Goal: Task Accomplishment & Management: Use online tool/utility

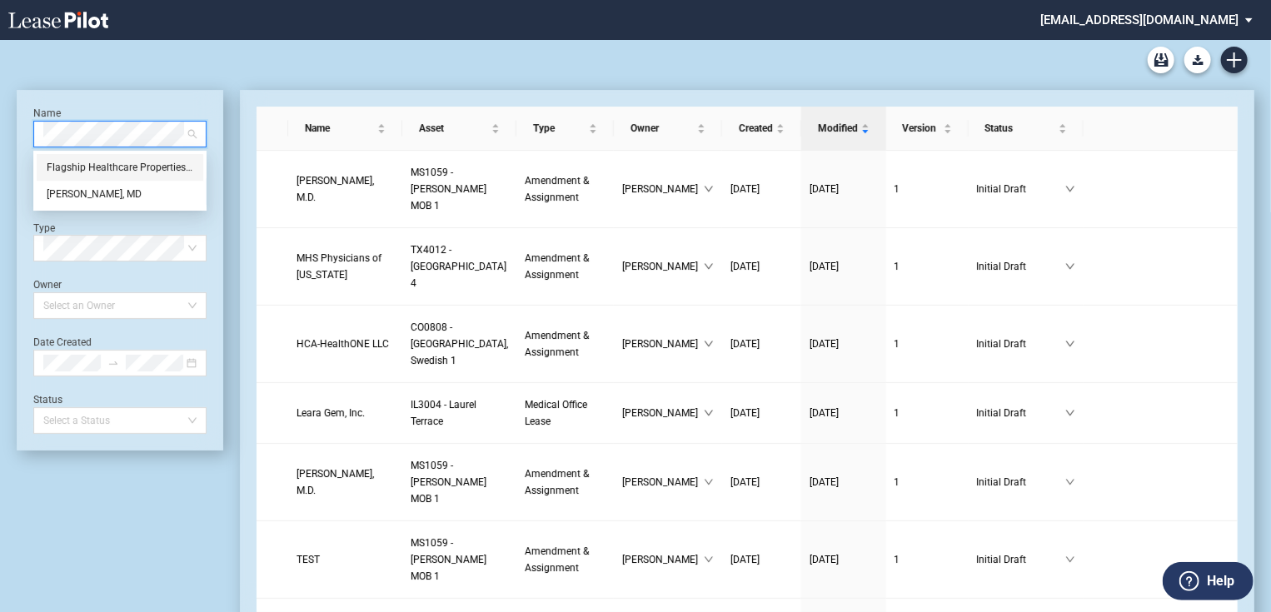
click at [107, 172] on div "Flagship Healthcare Properties, LLC" at bounding box center [120, 167] width 147 height 17
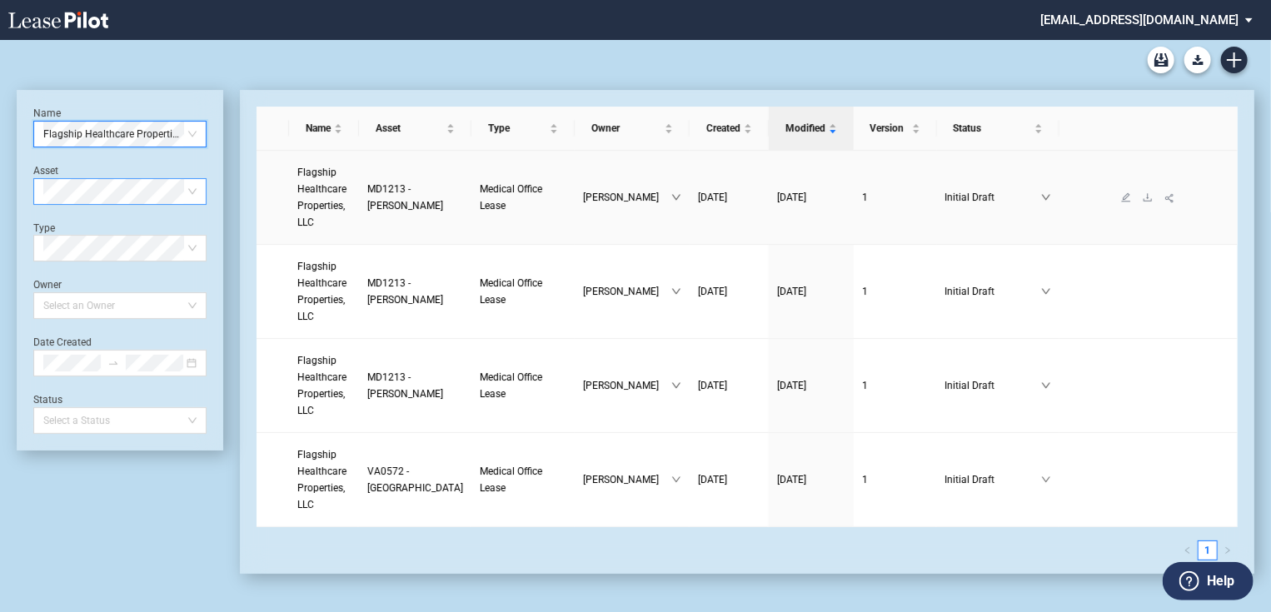
click at [337, 199] on span "Flagship Healthcare Properties, LLC" at bounding box center [321, 198] width 49 height 62
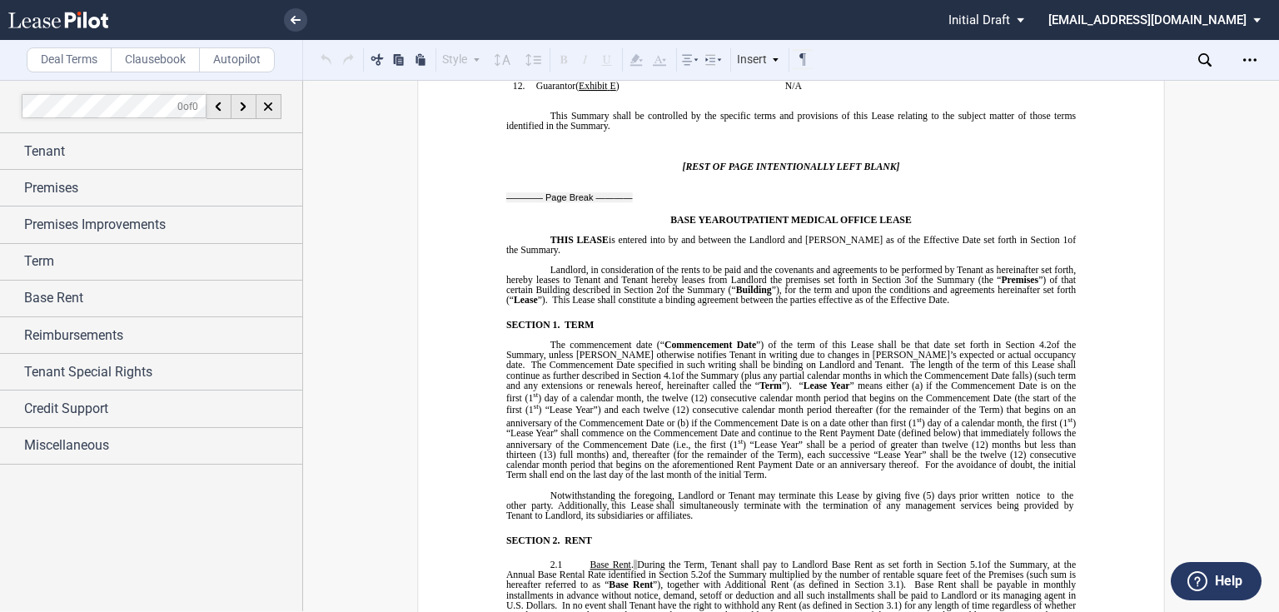
scroll to position [400, 0]
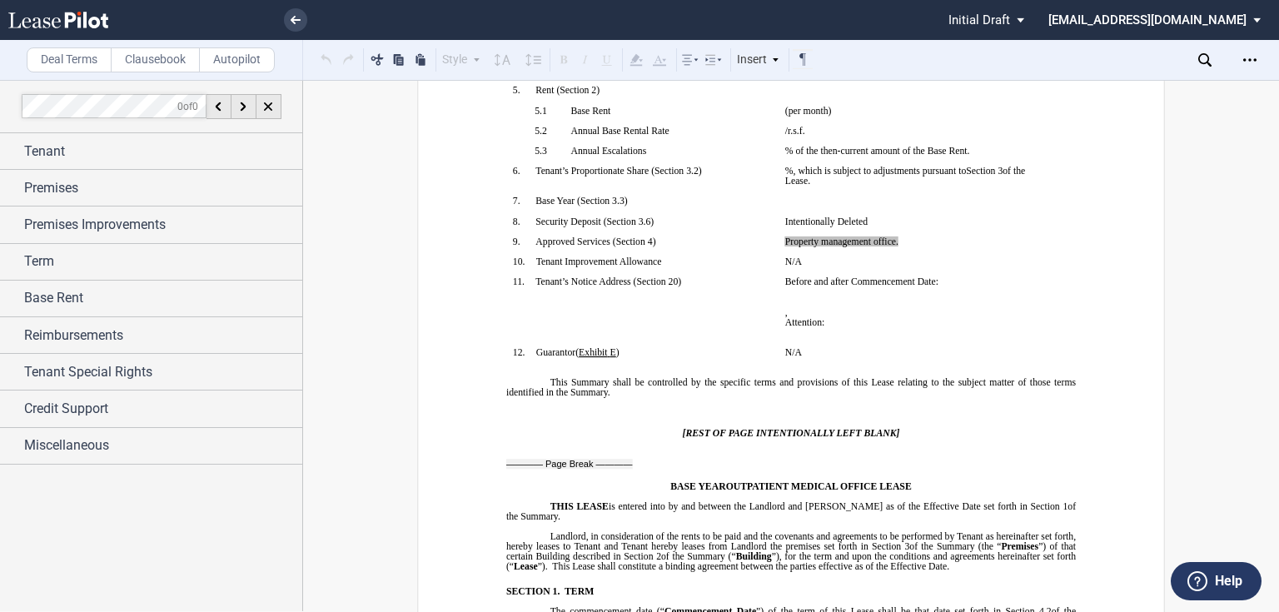
click at [630, 256] on td "!!SET_LEVEL_0!! !!SBL_LEVEL_1!! 9. Approved Services ( ﻿ Section 4 ﻿ ) ﻿" at bounding box center [642, 246] width 272 height 20
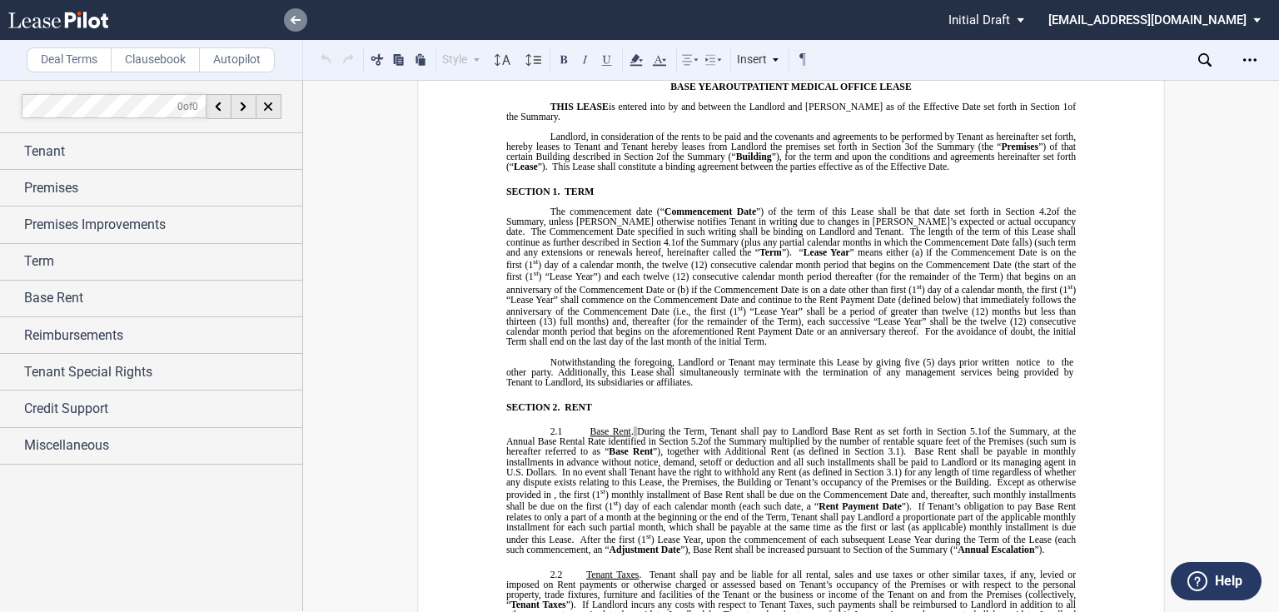
click at [296, 20] on use at bounding box center [296, 20] width 10 height 8
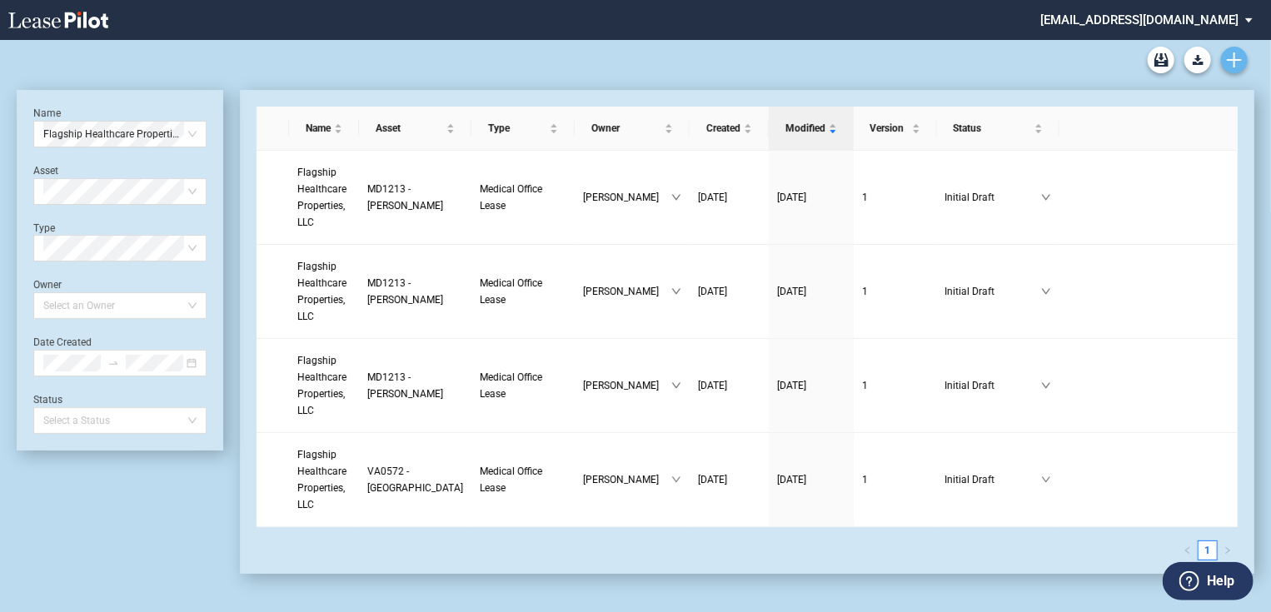
click at [1239, 63] on icon "Create new document" at bounding box center [1234, 59] width 15 height 15
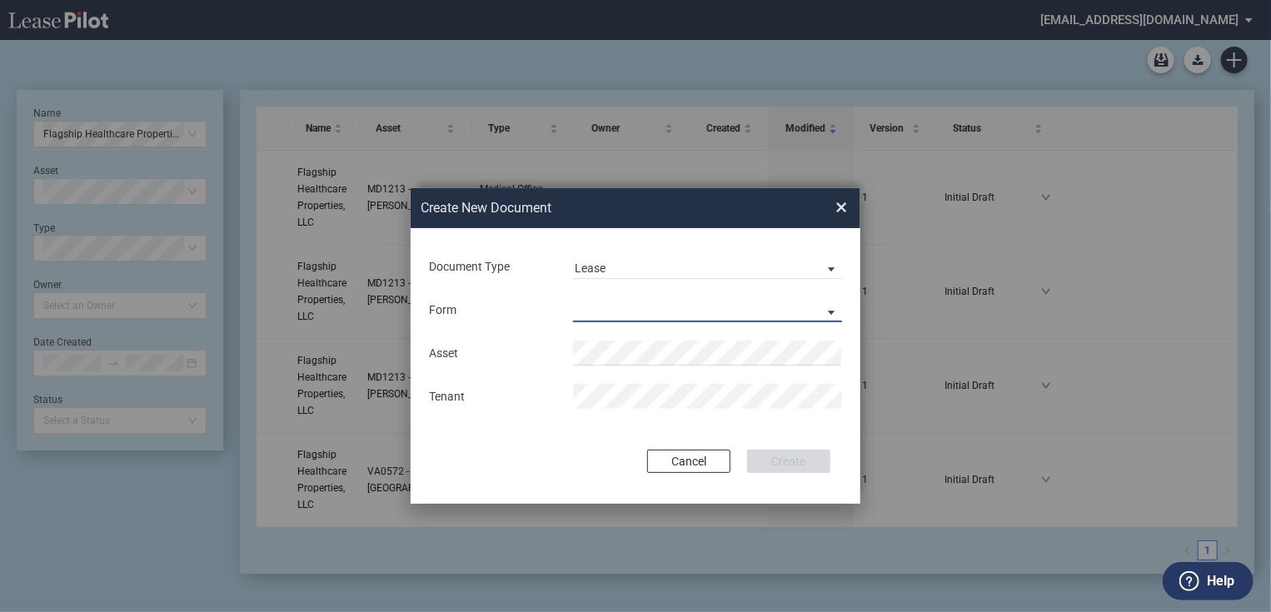
click at [620, 308] on md-select "Medical Office Lease Scottsdale Lease Louisville Lease 1370 Medical Place Lease…" at bounding box center [707, 309] width 269 height 25
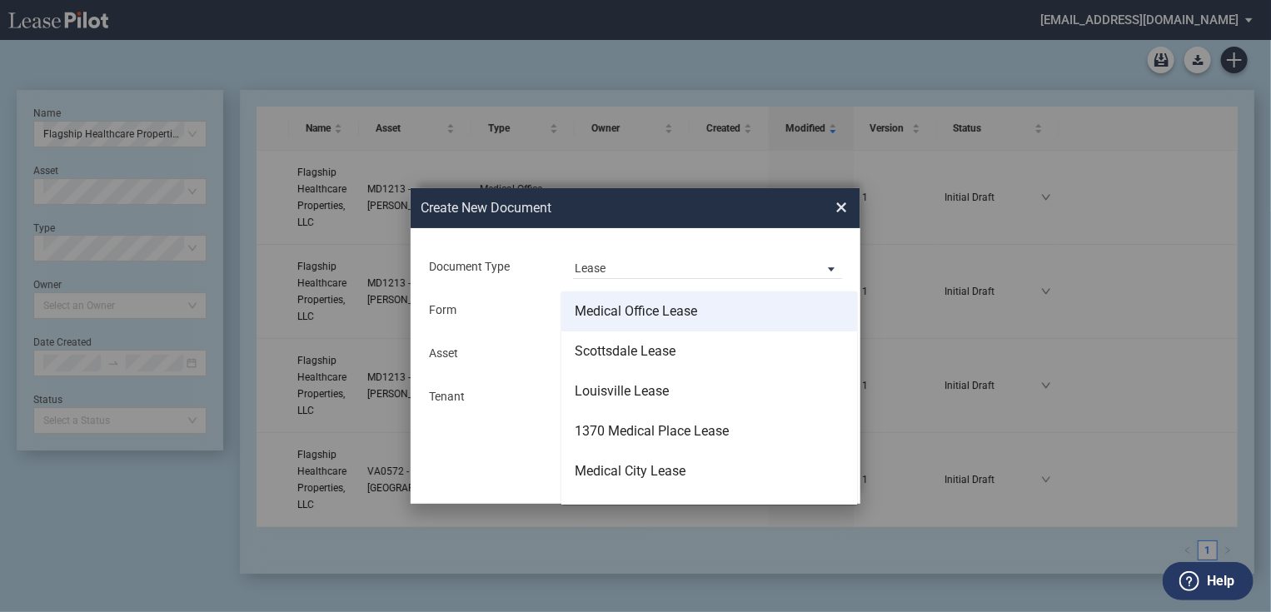
click at [621, 318] on div "Medical Office Lease" at bounding box center [636, 311] width 122 height 18
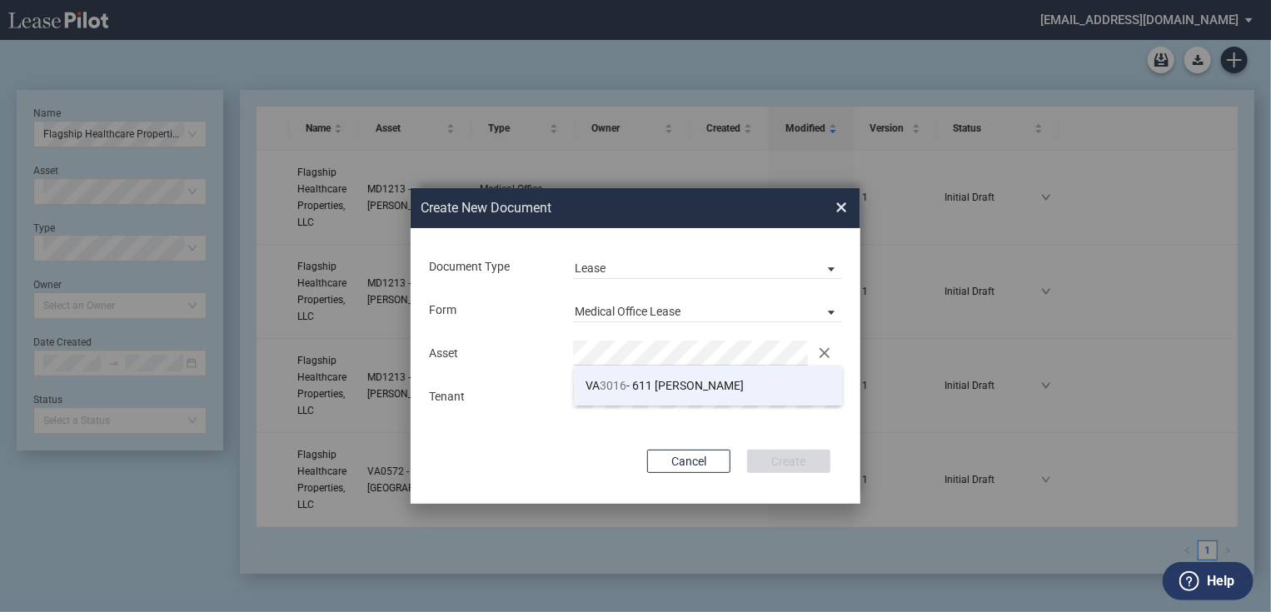
click at [701, 392] on li "VA 3016 - 611 Watkins" at bounding box center [708, 386] width 269 height 40
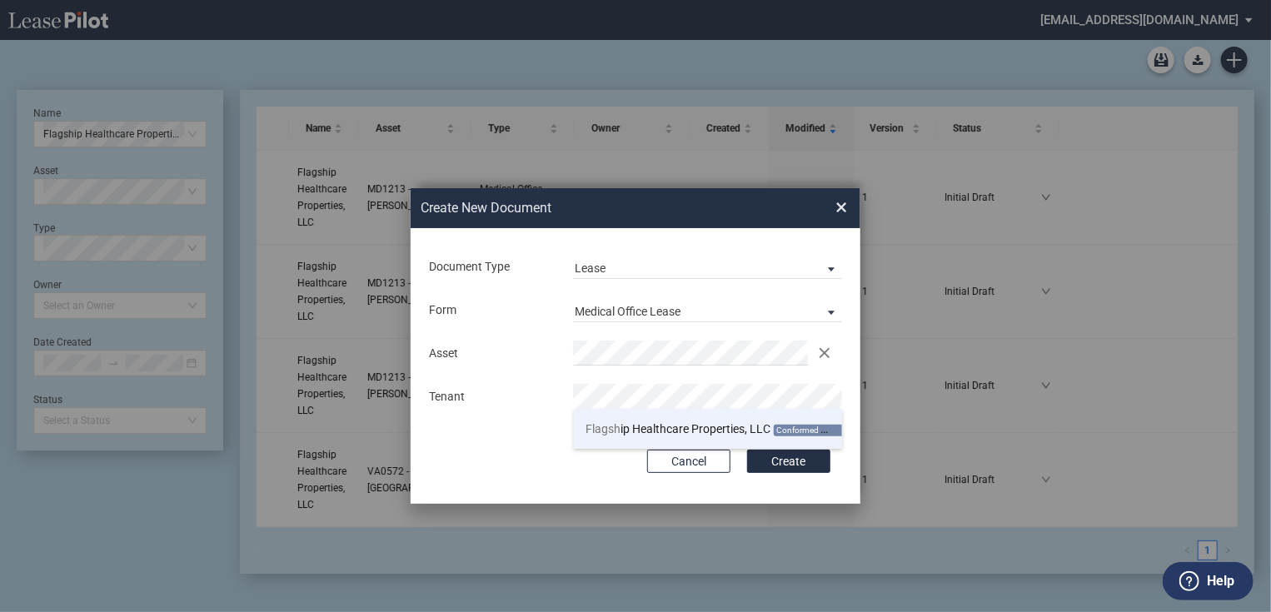
click at [687, 423] on span "Flagsh ip Healthcare Properties, LLC" at bounding box center [678, 428] width 185 height 13
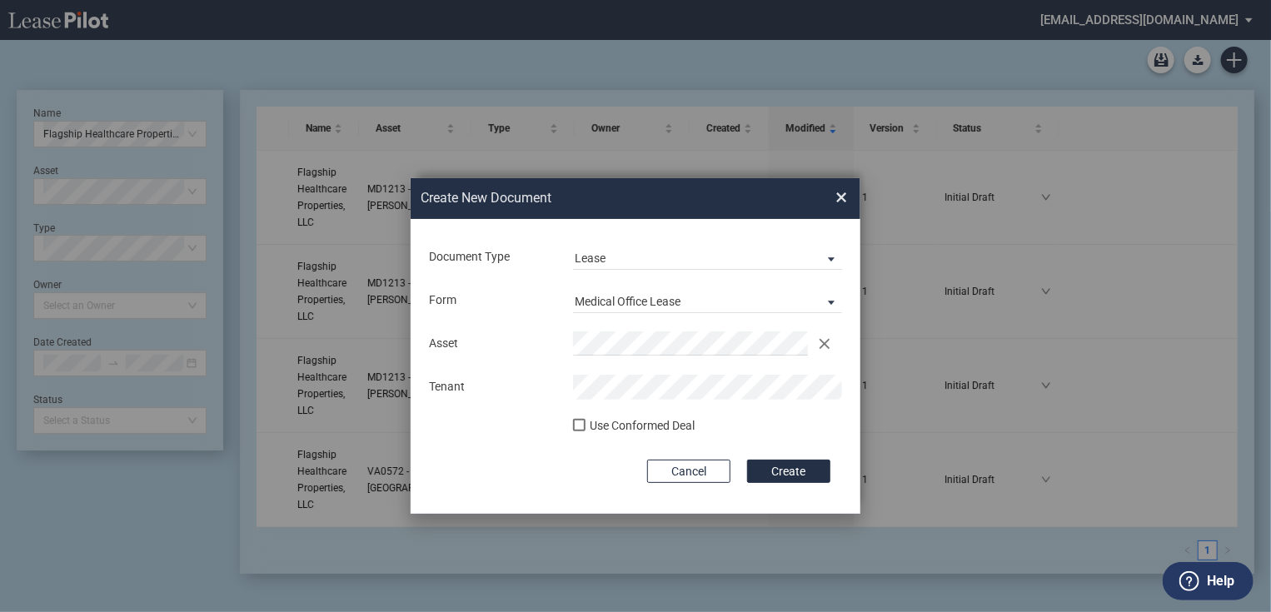
click at [570, 402] on div "Asset Clear Tenant" at bounding box center [635, 365] width 416 height 87
click at [590, 436] on div "Use Conformed Deal" at bounding box center [581, 427] width 17 height 17
click at [769, 472] on button "Create" at bounding box center [788, 471] width 83 height 23
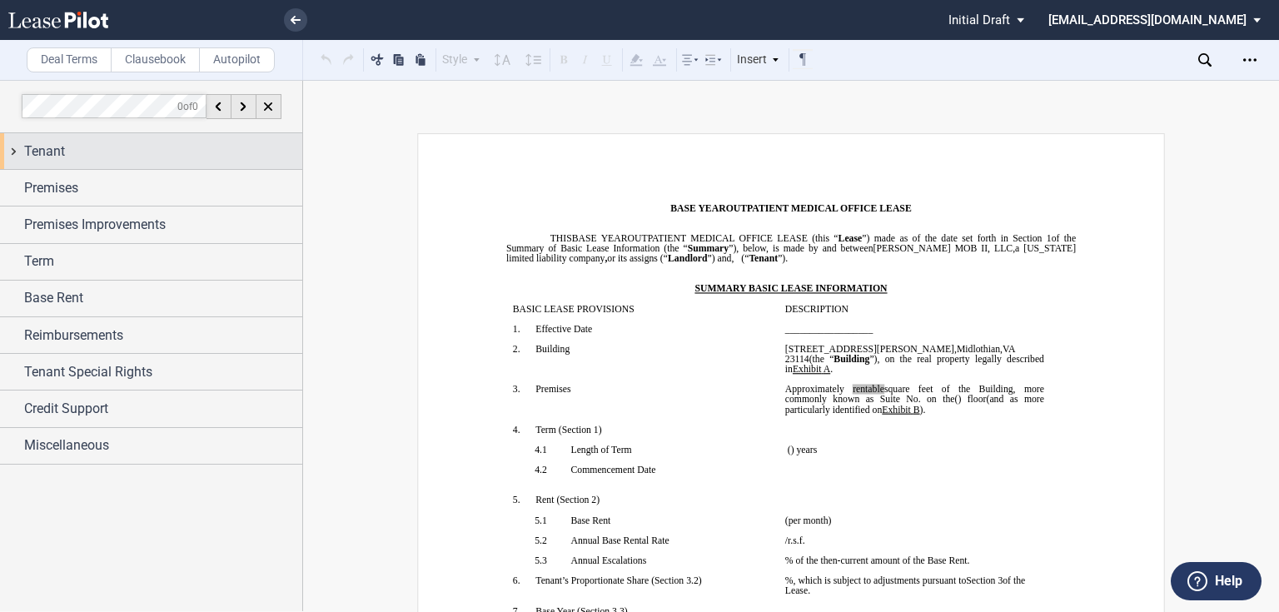
click at [46, 139] on div "Tenant" at bounding box center [151, 151] width 302 height 36
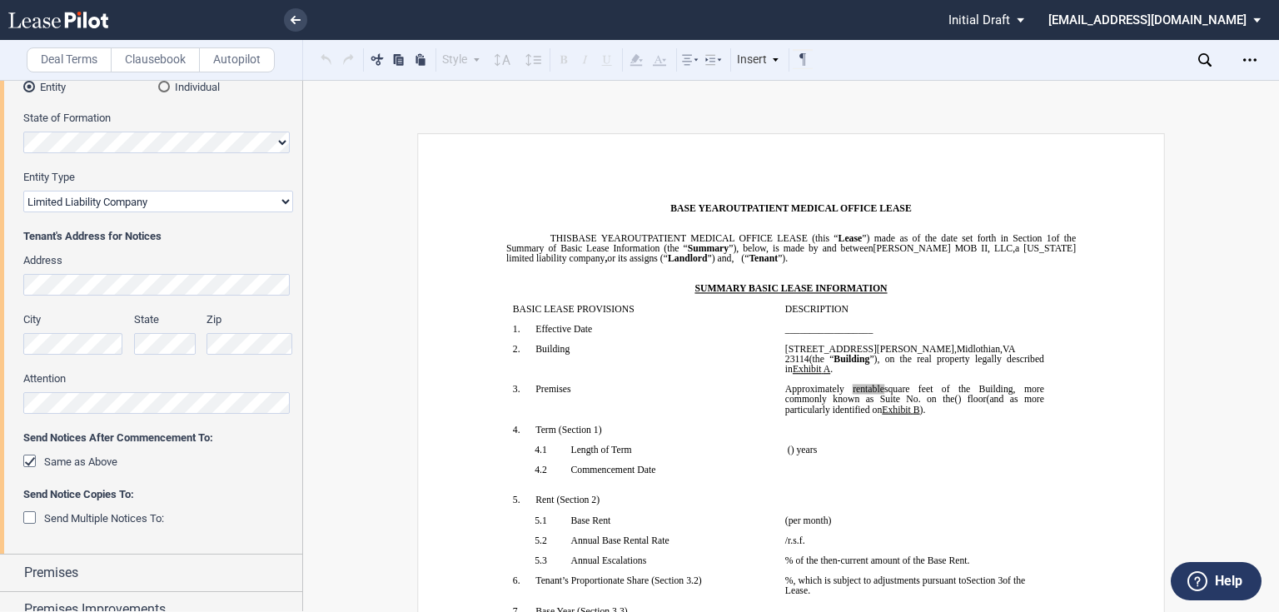
scroll to position [333, 0]
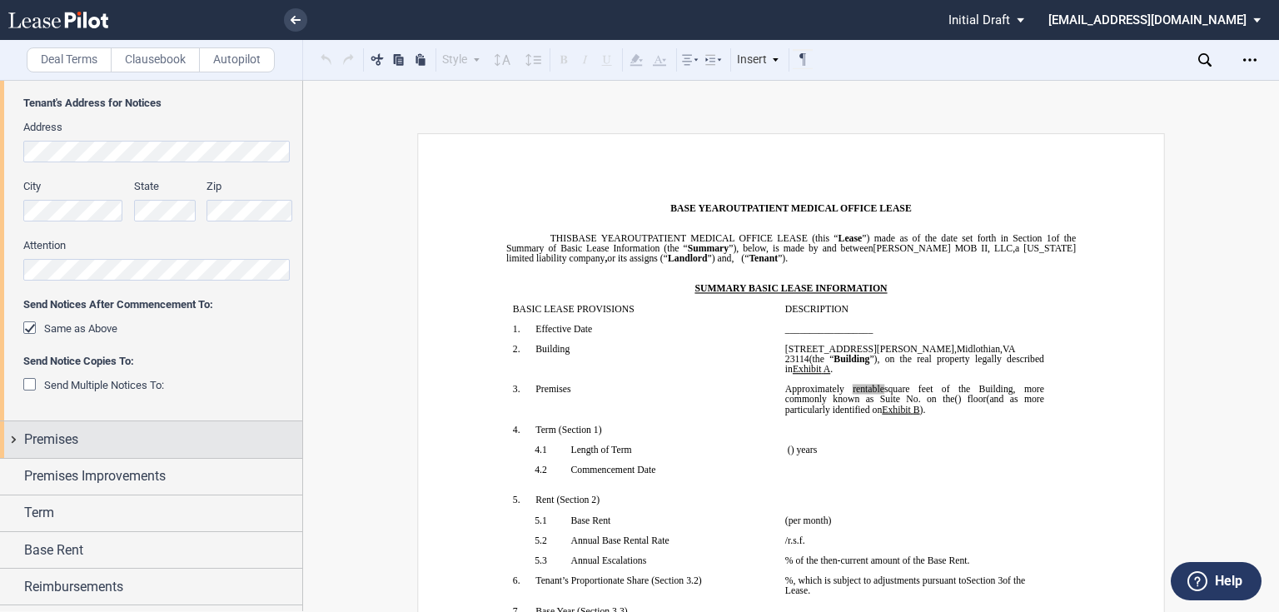
click at [98, 449] on div "Premises" at bounding box center [163, 440] width 278 height 20
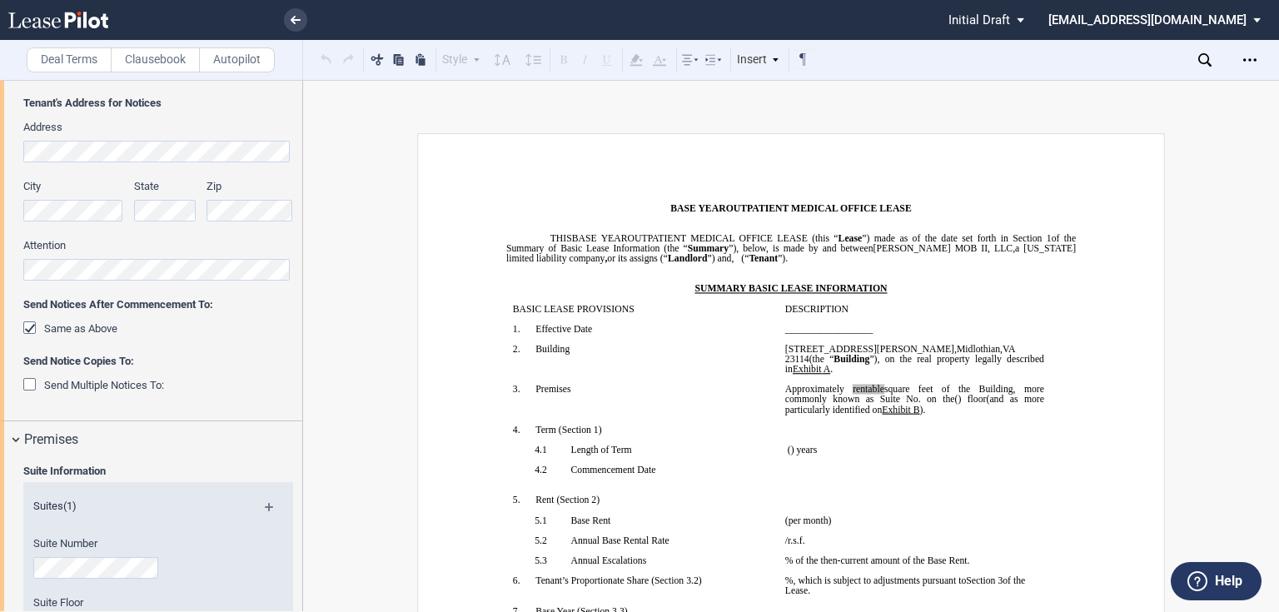
scroll to position [533, 0]
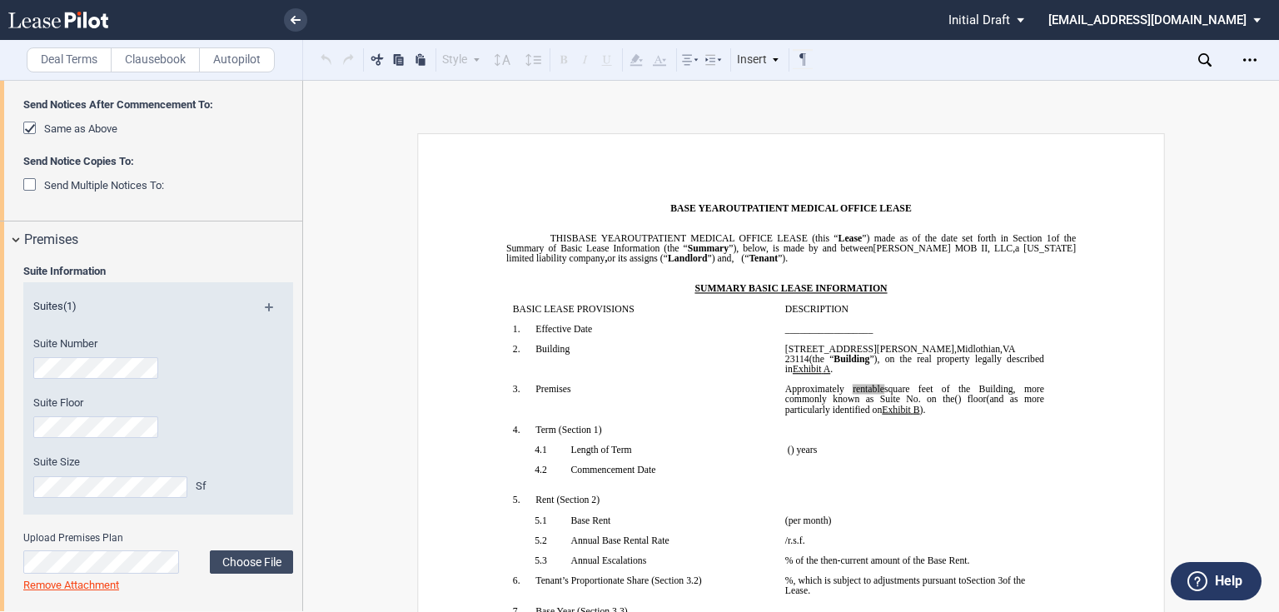
click at [31, 375] on div "Suite Number" at bounding box center [135, 365] width 225 height 59
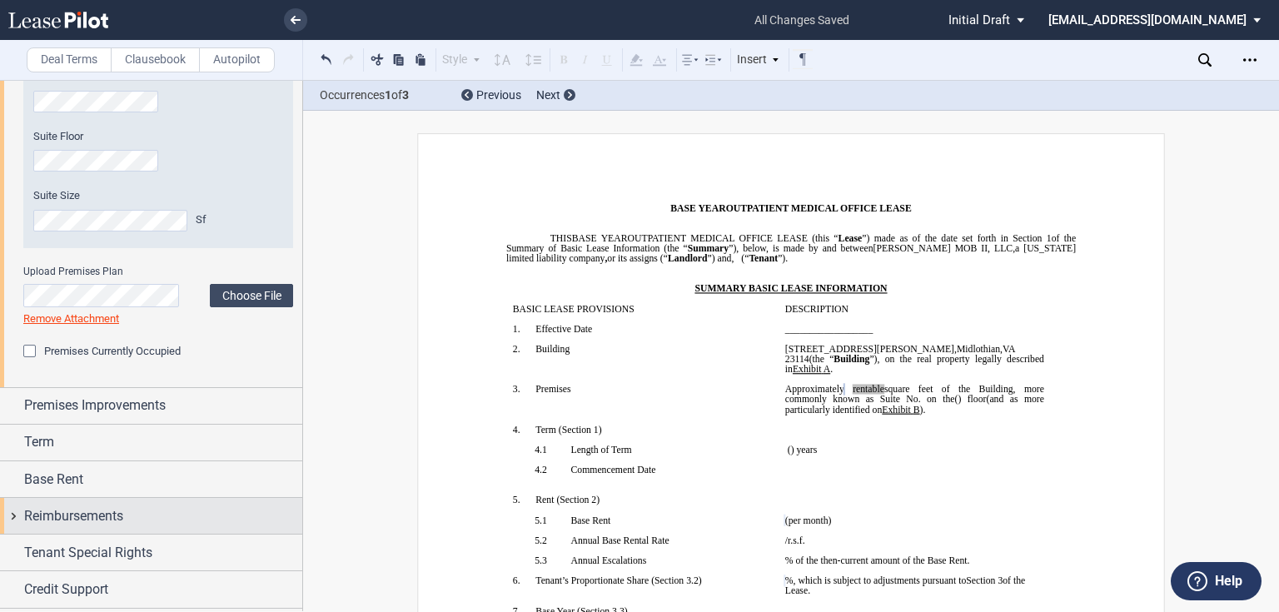
scroll to position [832, 0]
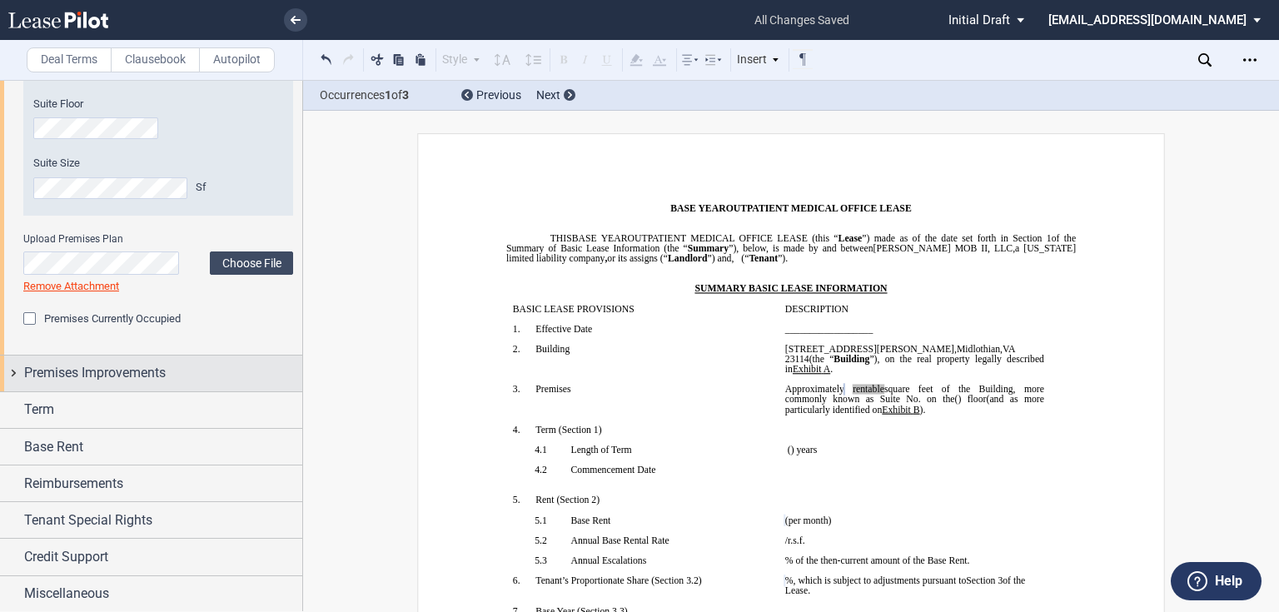
click at [93, 364] on span "Premises Improvements" at bounding box center [95, 373] width 142 height 20
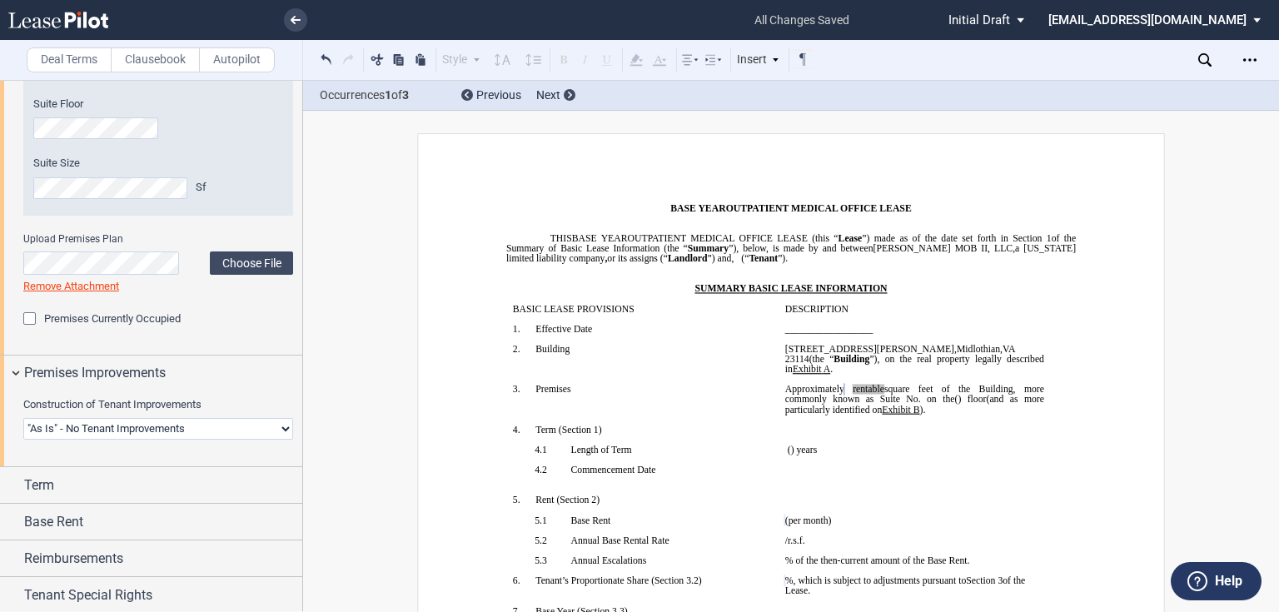
scroll to position [898, 0]
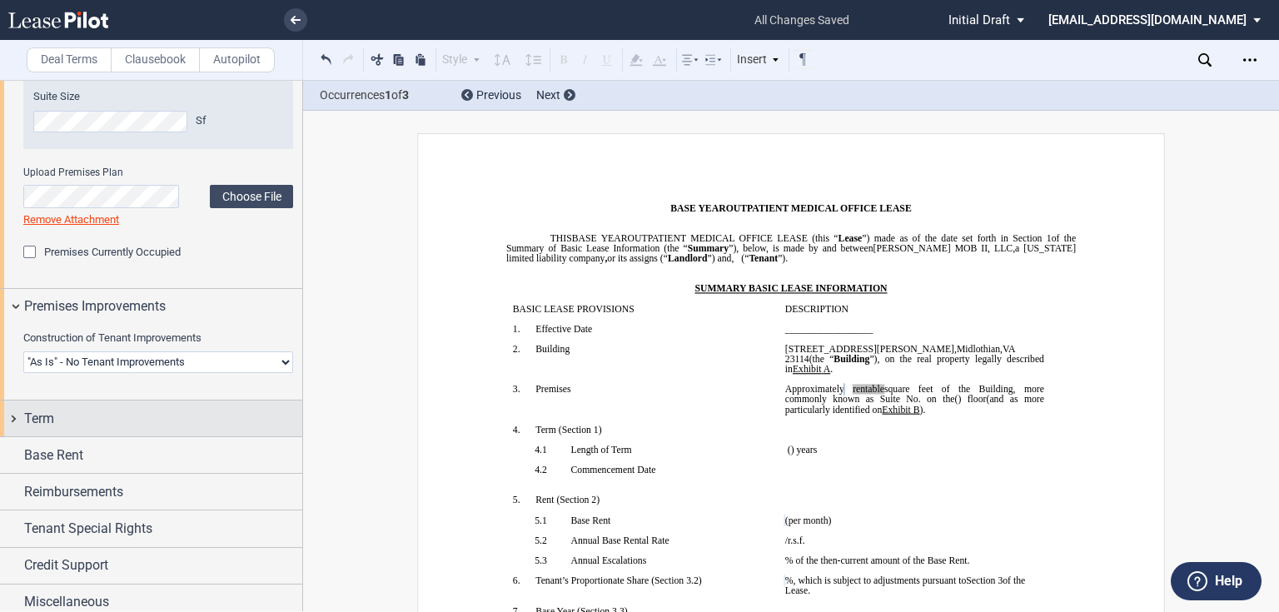
click at [113, 410] on div "Term" at bounding box center [163, 419] width 278 height 20
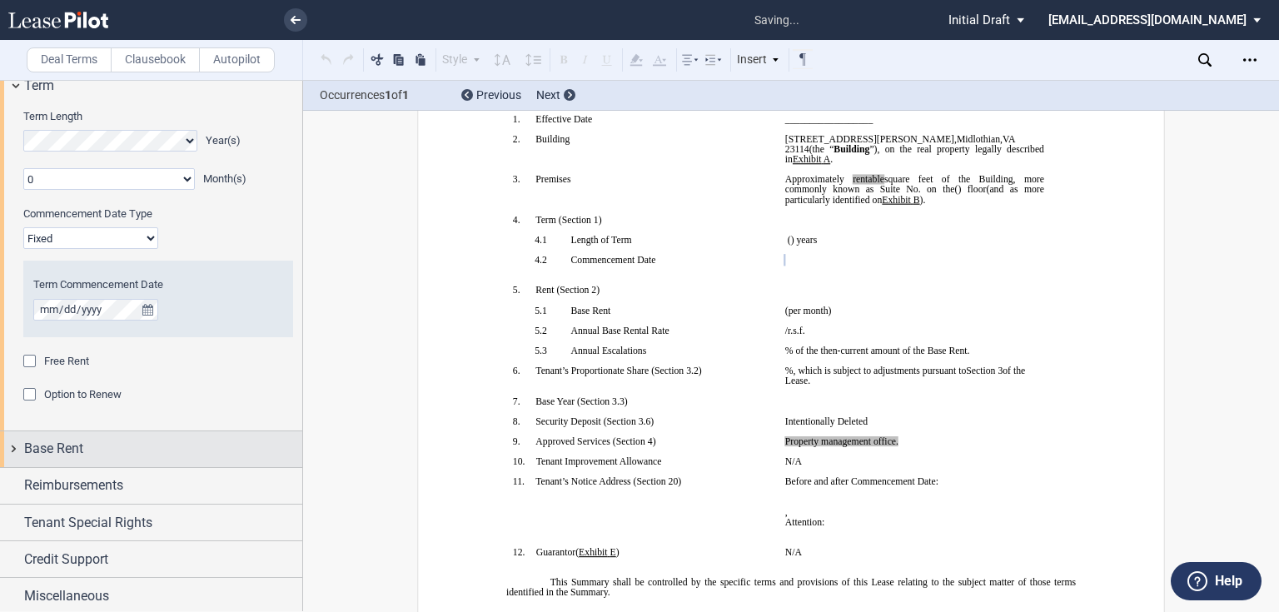
scroll to position [1233, 0]
click at [97, 446] on div "Base Rent" at bounding box center [163, 447] width 278 height 20
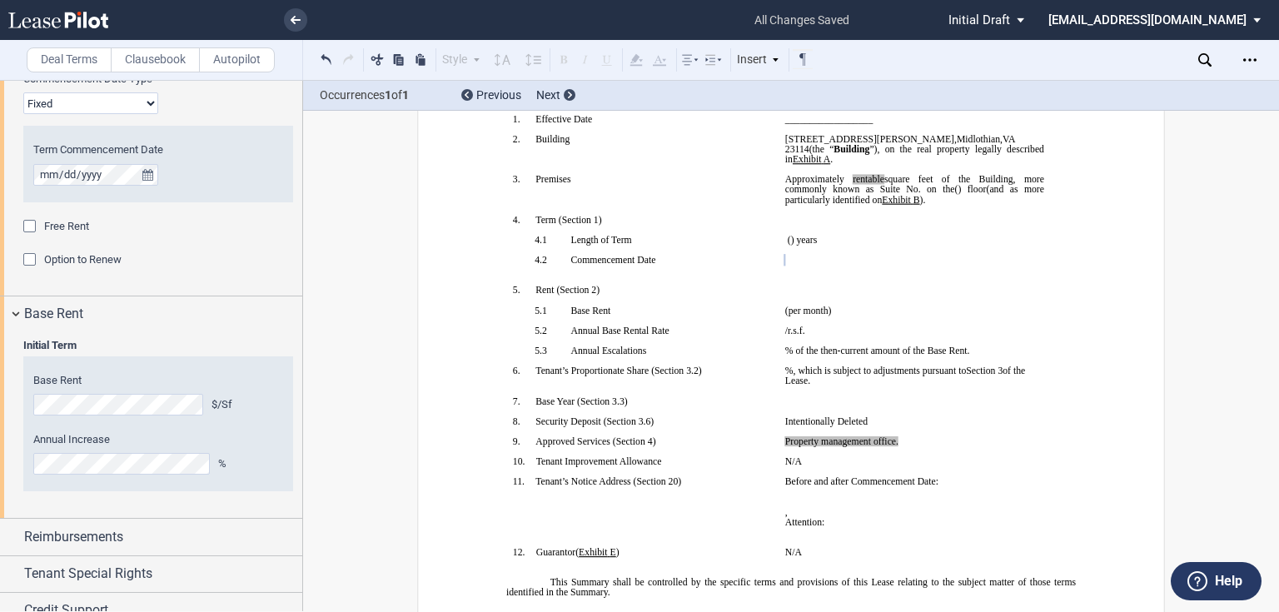
scroll to position [1420, 0]
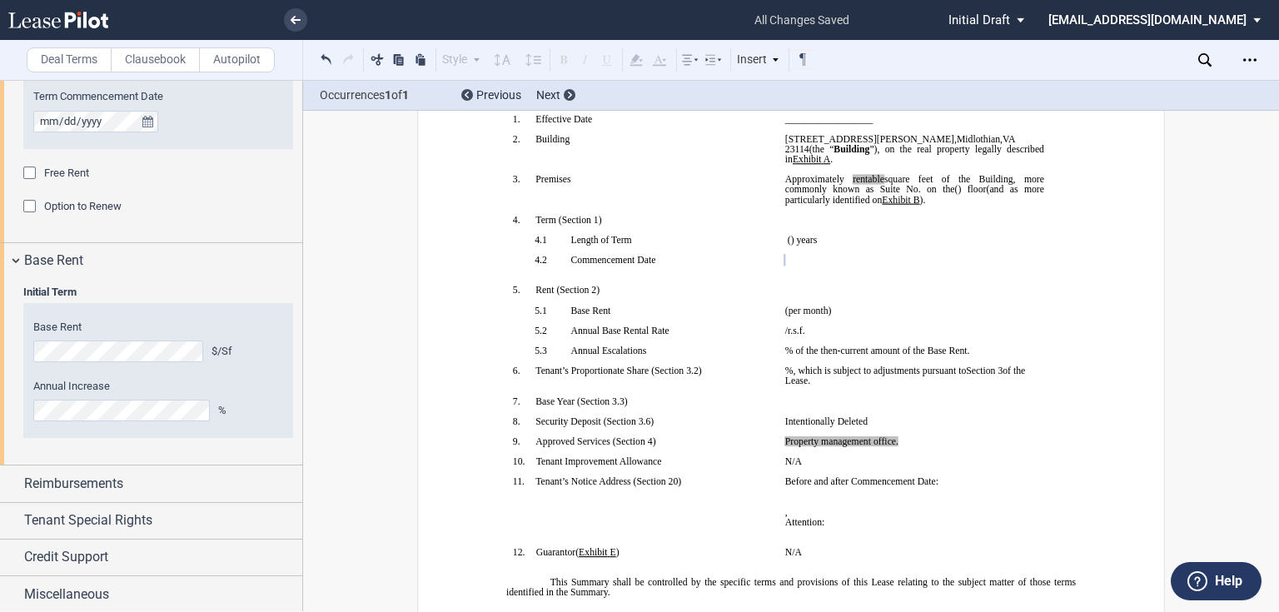
click at [33, 364] on div "Base Rent $/Sf Annual Increase %" at bounding box center [158, 371] width 250 height 102
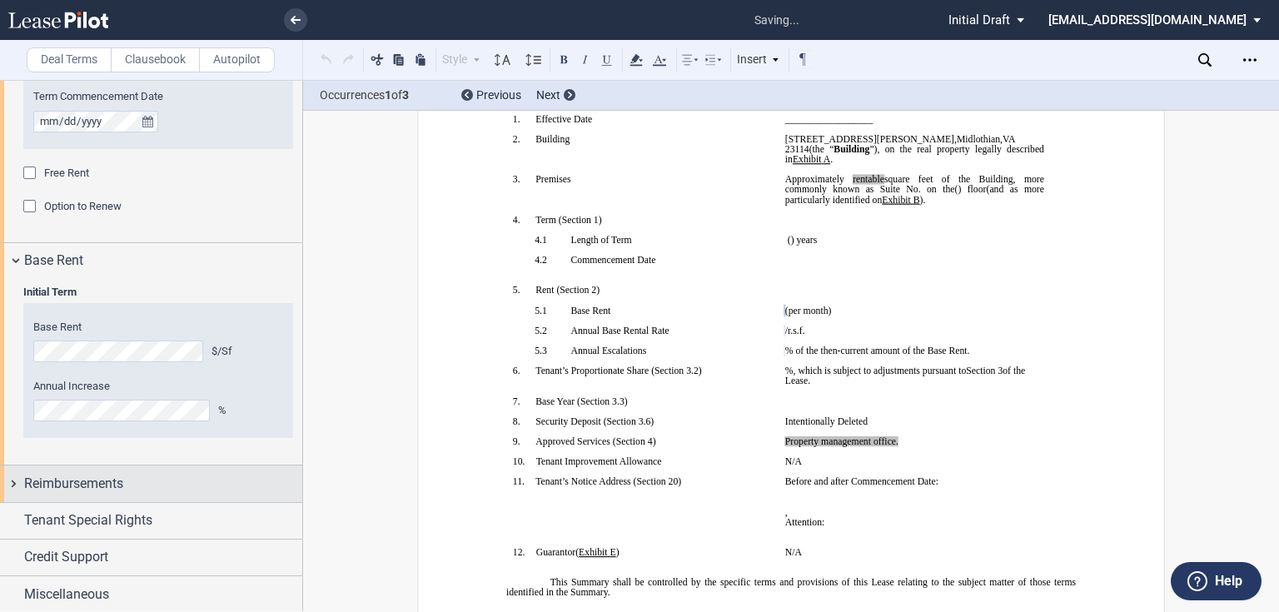
click at [118, 479] on span "Reimbursements" at bounding box center [73, 484] width 99 height 20
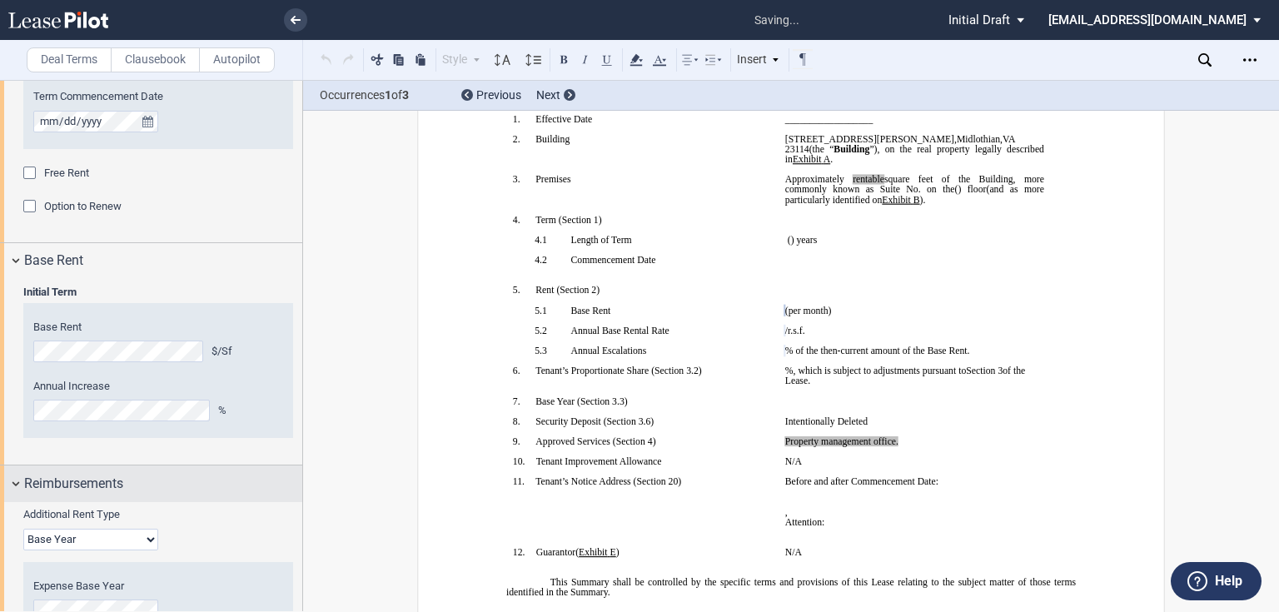
scroll to position [1649, 0]
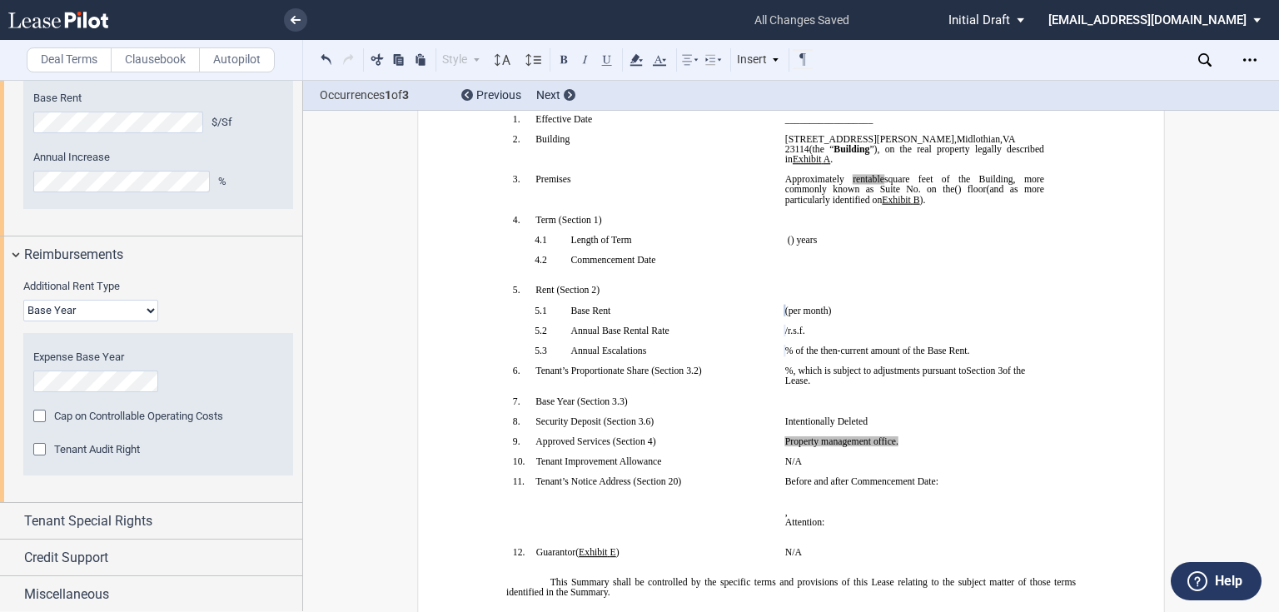
click at [52, 305] on select "Base Year Triple Net" at bounding box center [90, 311] width 135 height 22
select select "triple net"
click at [23, 321] on select "Base Year Triple Net" at bounding box center [90, 311] width 135 height 22
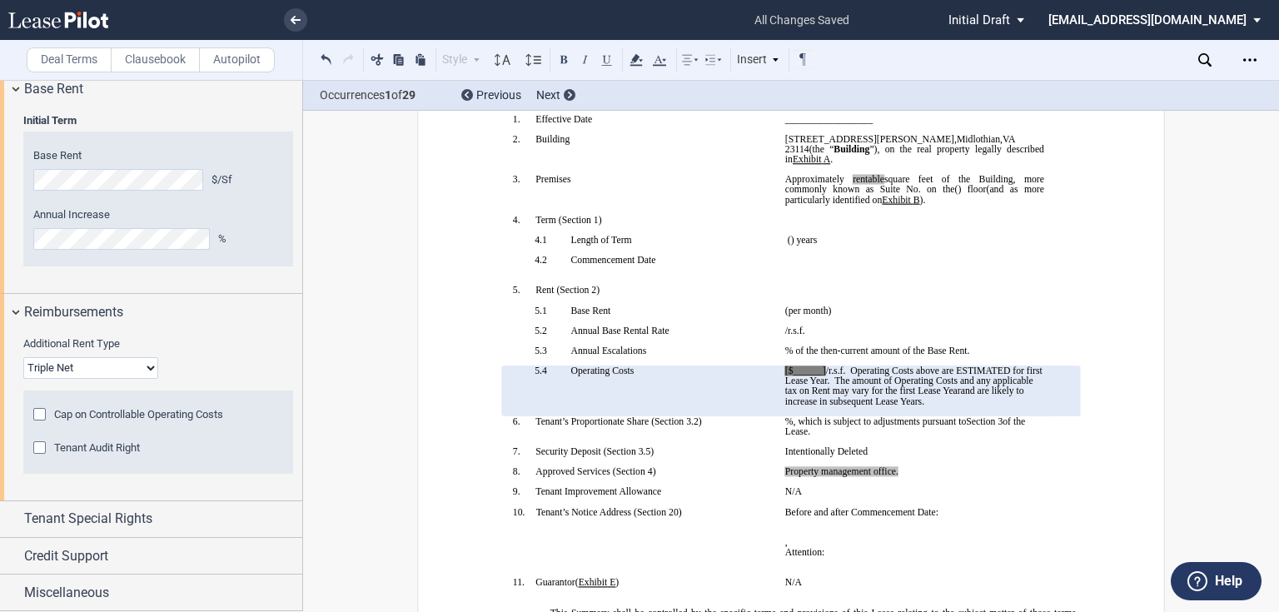
scroll to position [1590, 0]
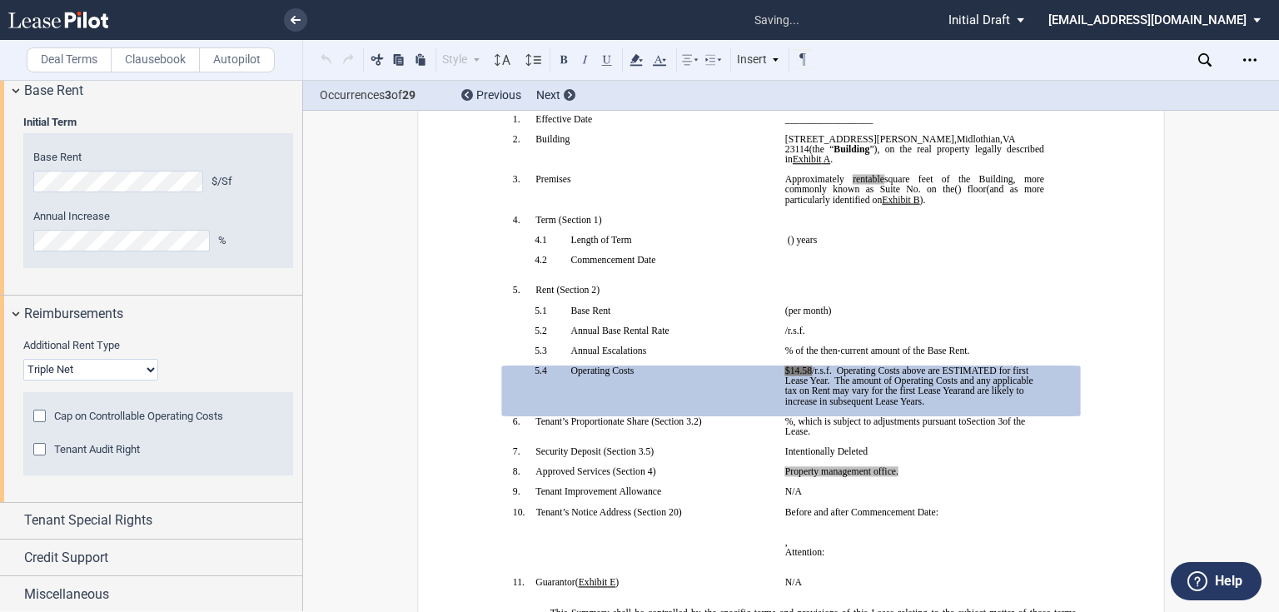
click at [801, 376] on span "$14.58" at bounding box center [798, 371] width 27 height 10
click at [804, 376] on span "$14.58" at bounding box center [798, 371] width 27 height 10
click at [806, 376] on span "$14.58" at bounding box center [798, 371] width 27 height 10
click at [790, 376] on span "/r.s.f." at bounding box center [800, 371] width 20 height 10
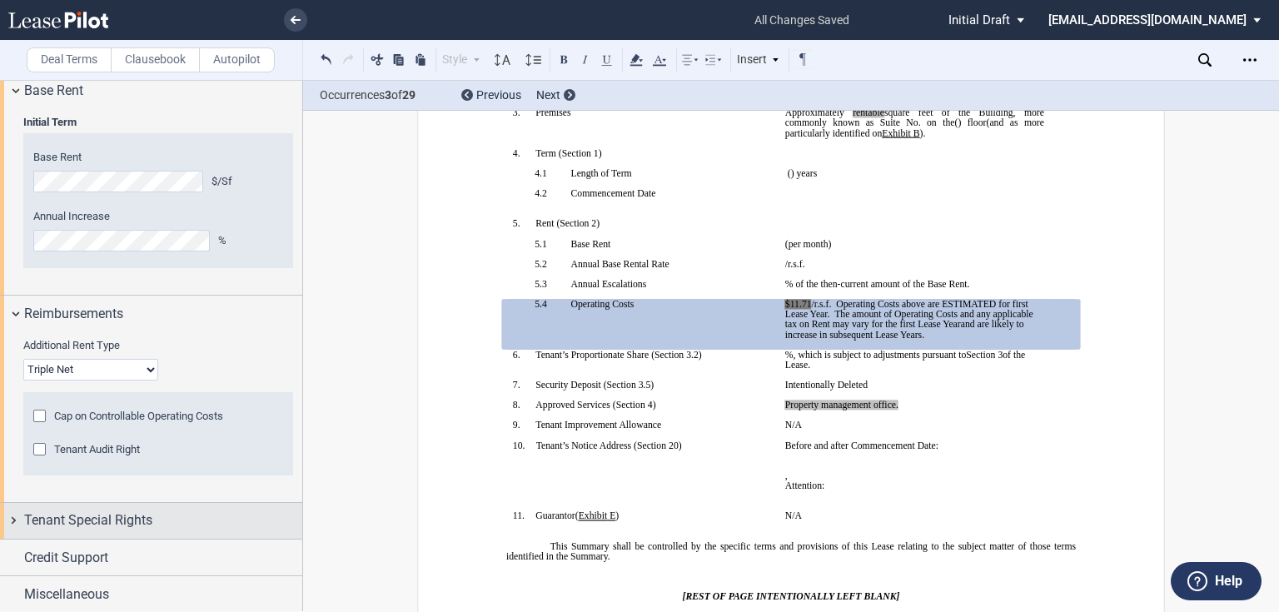
click at [48, 530] on div "Tenant Special Rights" at bounding box center [151, 521] width 302 height 36
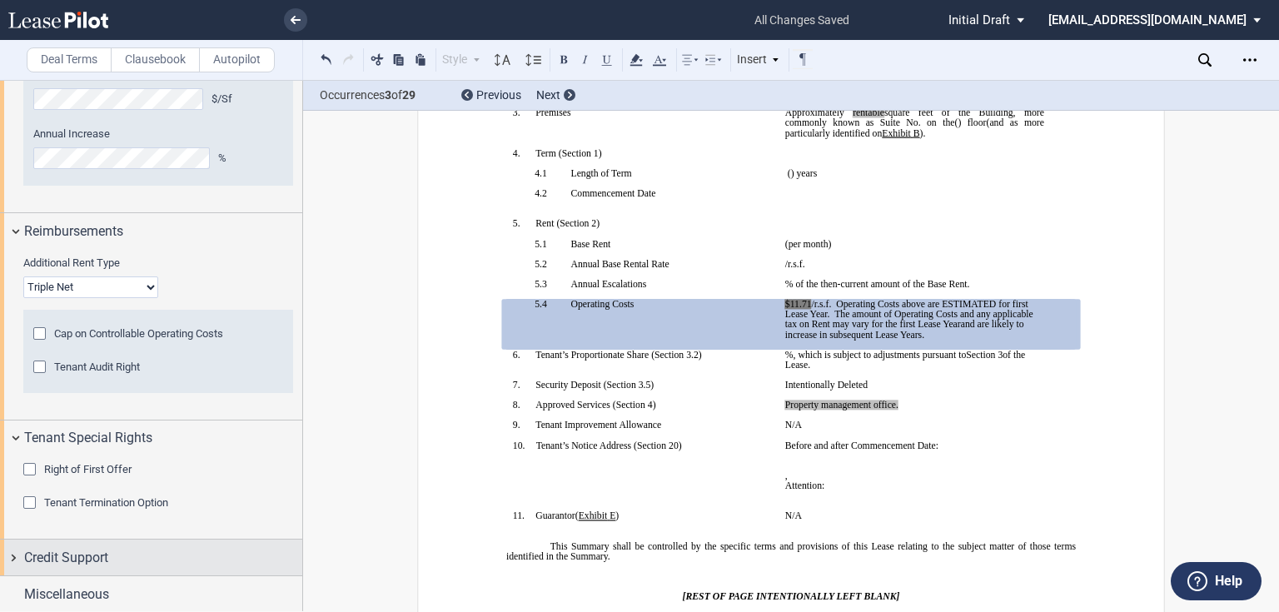
click at [52, 555] on span "Credit Support" at bounding box center [66, 558] width 84 height 20
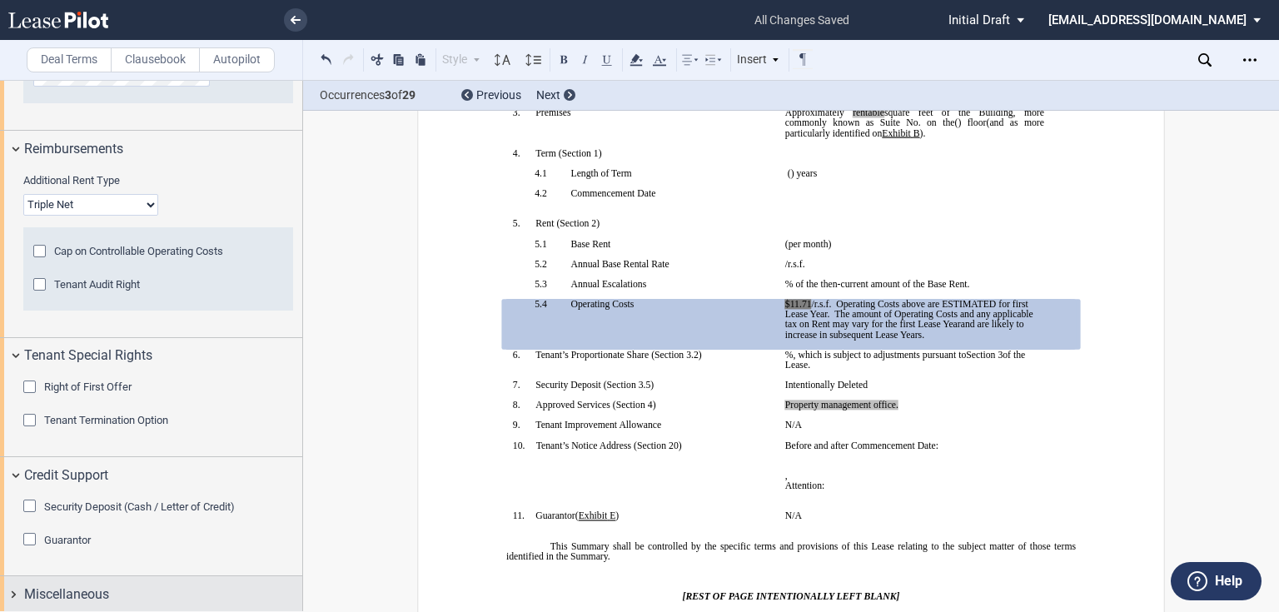
click at [61, 593] on span "Miscellaneous" at bounding box center [66, 595] width 85 height 20
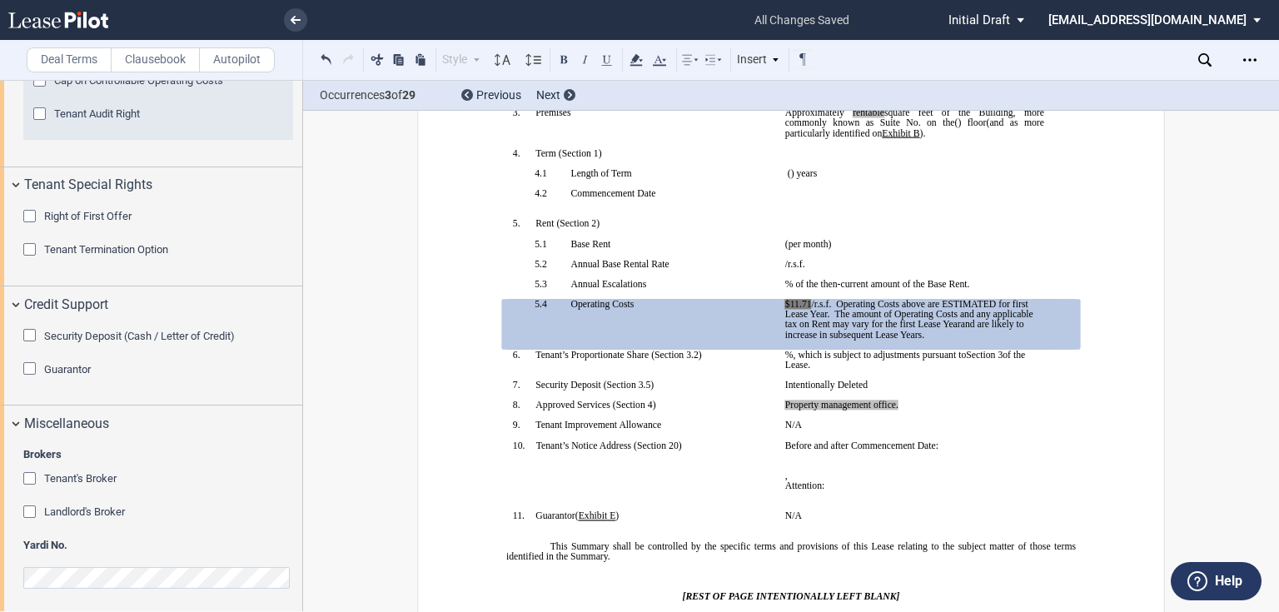
scroll to position [1929, 0]
click at [10, 587] on div "Brokers Tenant's Broker Name Landlord's Broker Name Yardi No." at bounding box center [151, 524] width 302 height 173
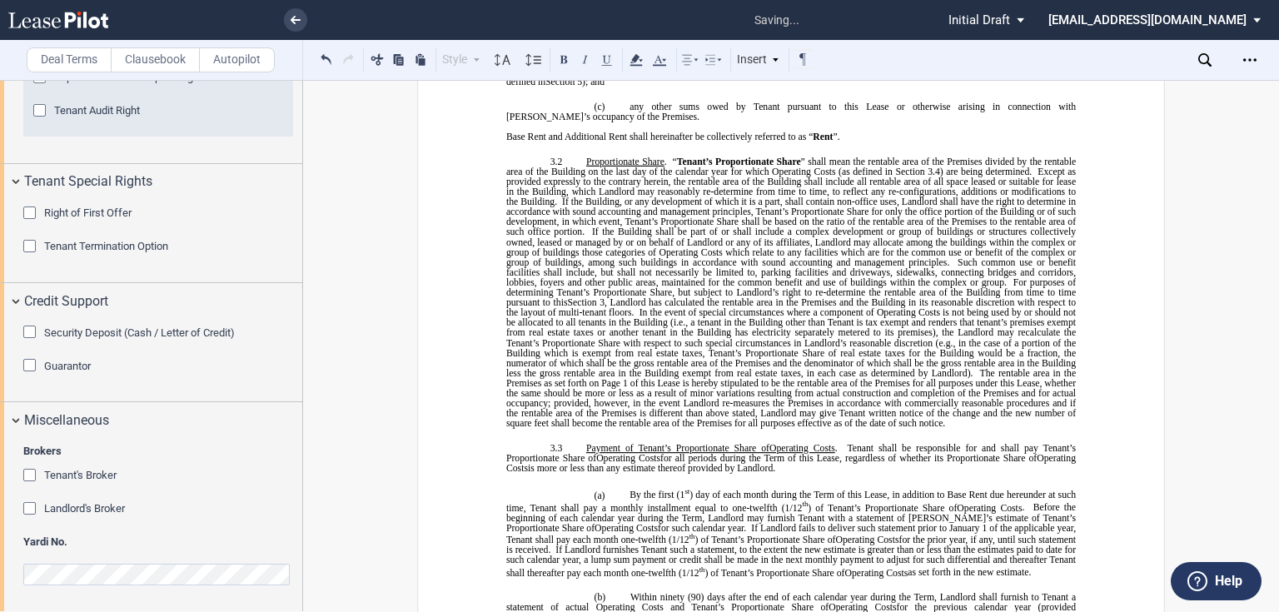
scroll to position [1998, 0]
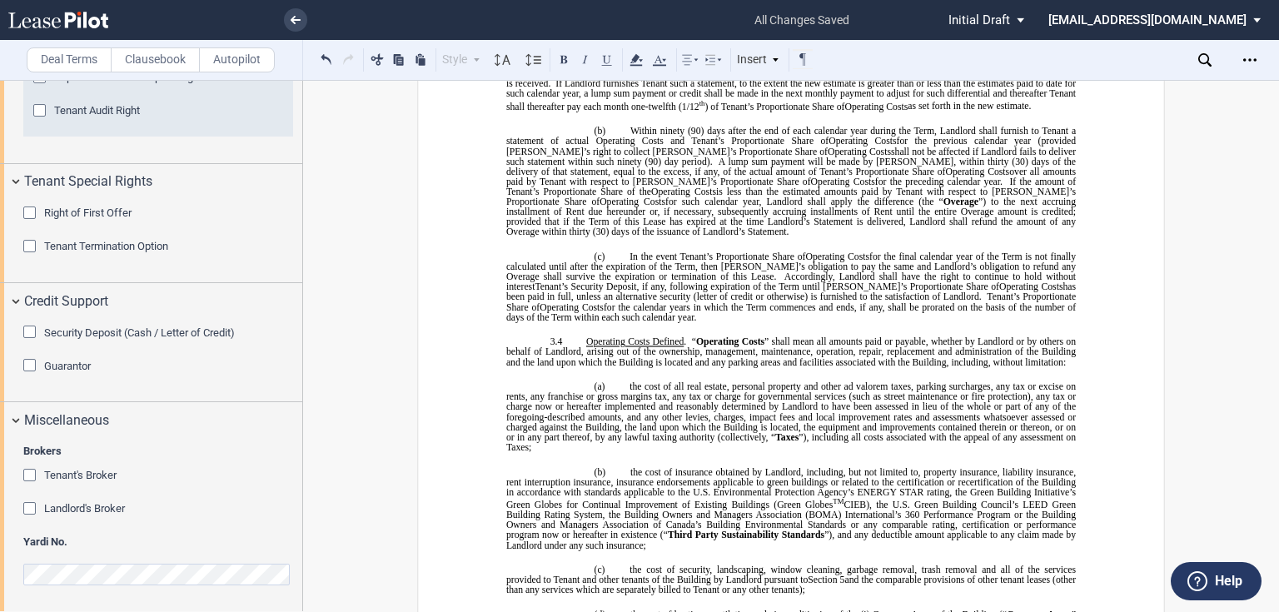
click at [1010, 22] on span "Initial Draft" at bounding box center [979, 19] width 62 height 15
drag, startPoint x: 976, startPoint y: 194, endPoint x: 1146, endPoint y: 48, distance: 223.8
click at [976, 193] on md-backdrop at bounding box center [639, 306] width 1279 height 612
click at [1250, 54] on icon "Open Lease options menu" at bounding box center [1249, 59] width 13 height 13
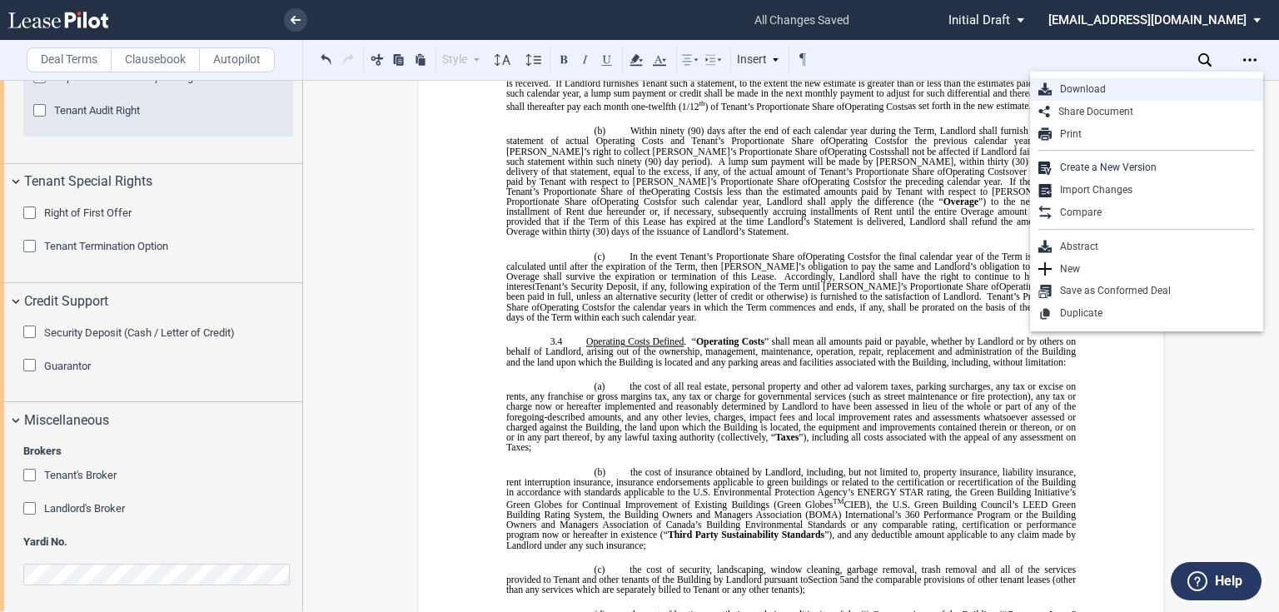
click at [1093, 89] on div "Download" at bounding box center [1153, 89] width 203 height 14
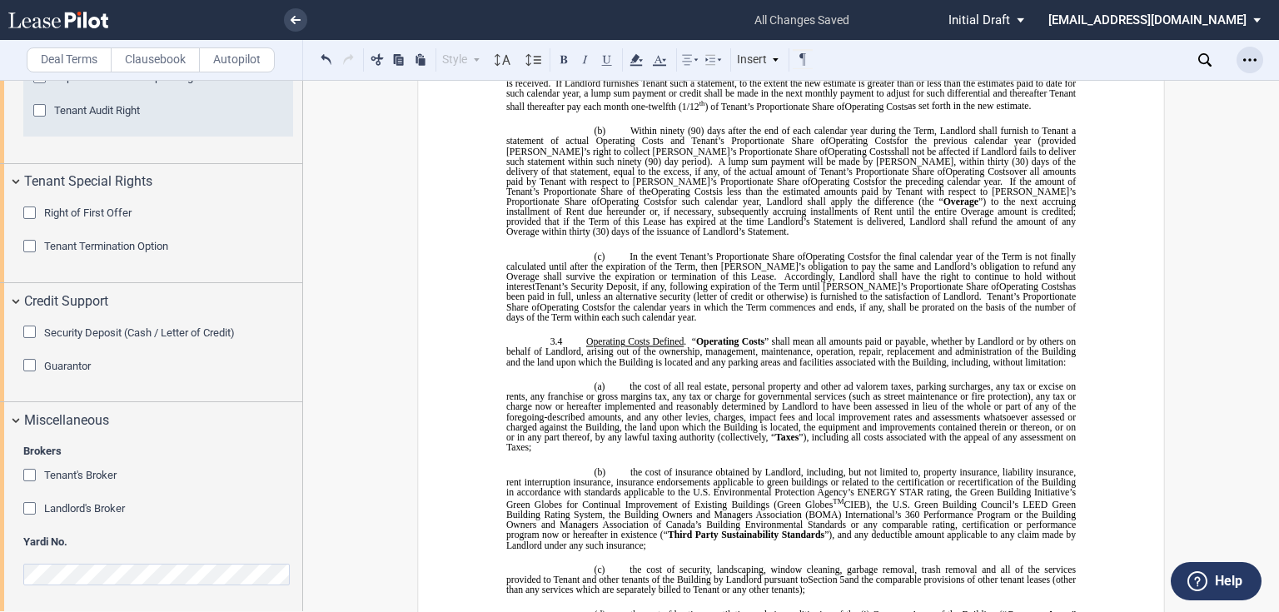
click at [1242, 62] on div "Open Lease options menu" at bounding box center [1250, 60] width 27 height 27
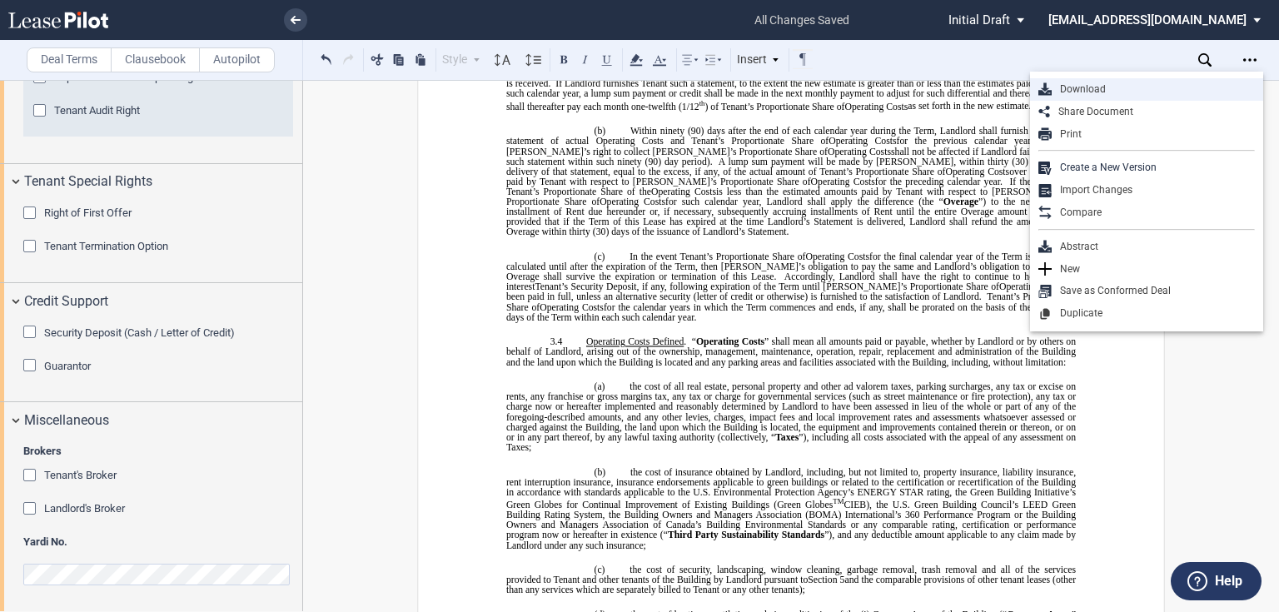
click at [1084, 90] on div "Download" at bounding box center [1153, 89] width 203 height 14
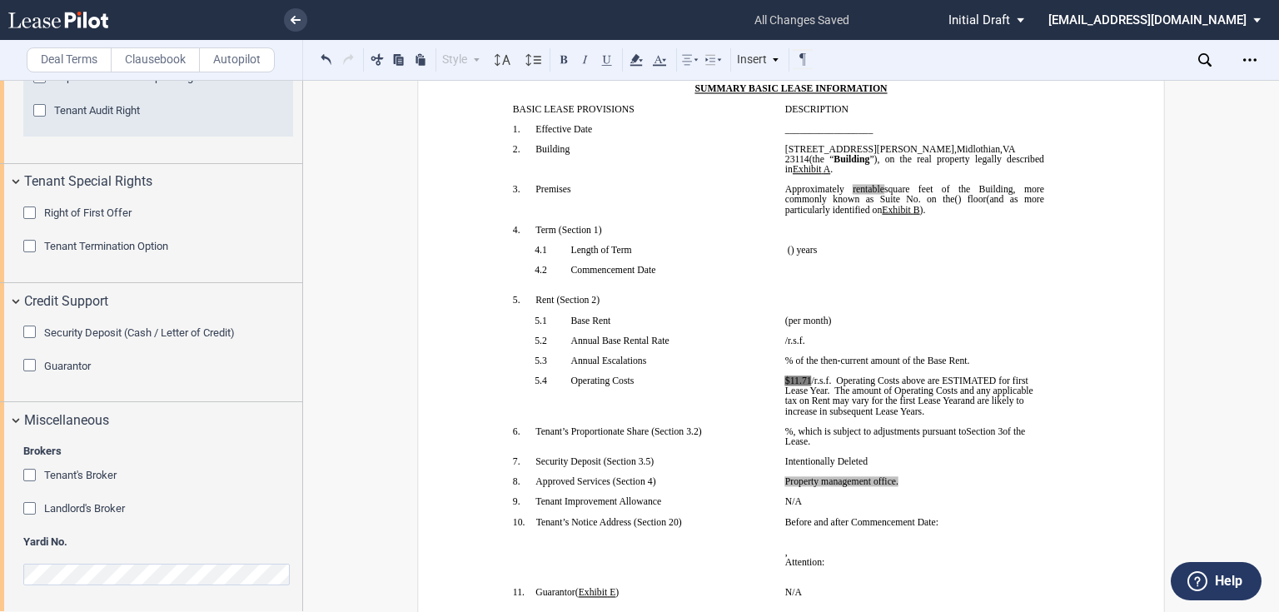
scroll to position [266, 0]
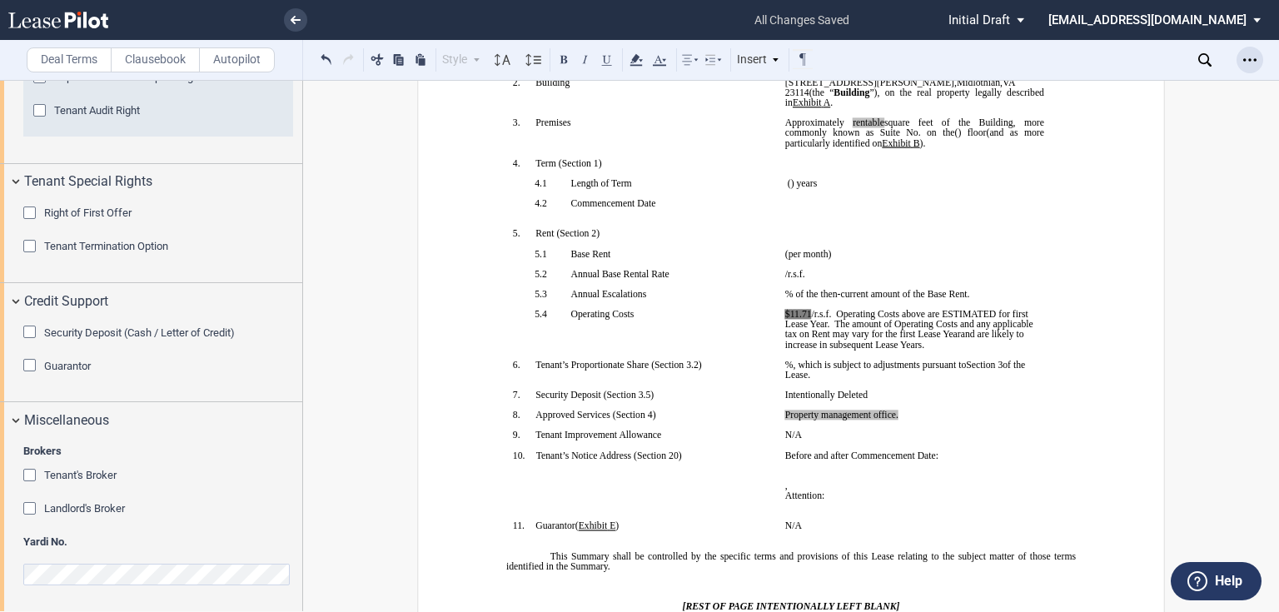
click at [1239, 62] on div "Open Lease options menu" at bounding box center [1250, 60] width 27 height 27
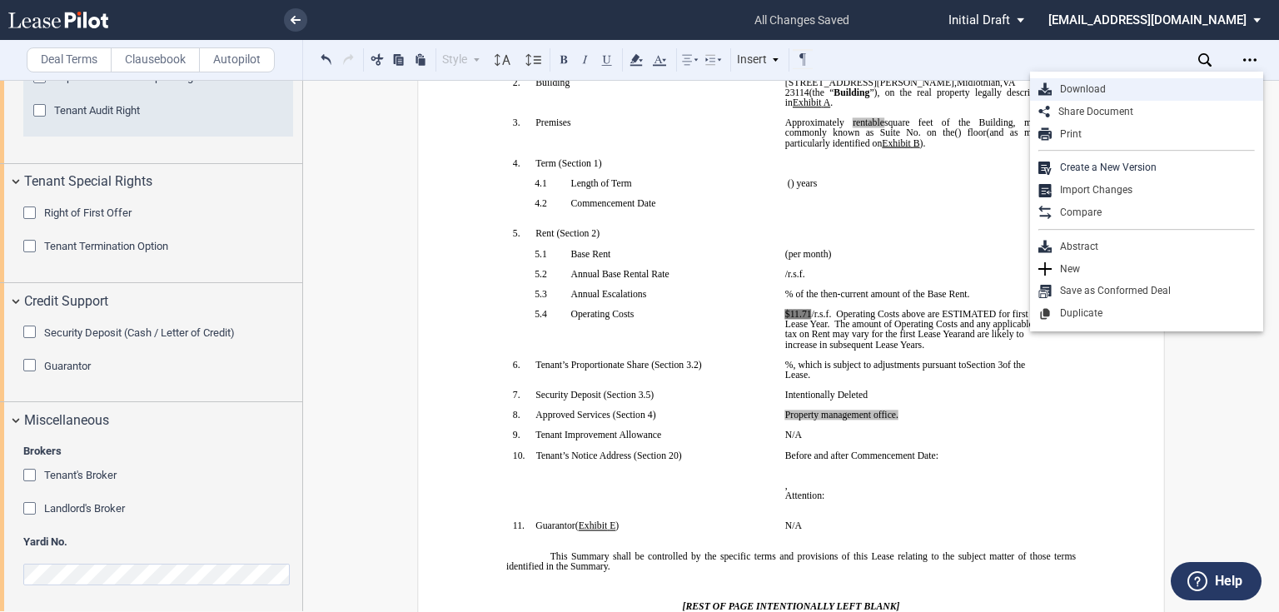
click at [1106, 90] on div "Download" at bounding box center [1153, 89] width 203 height 14
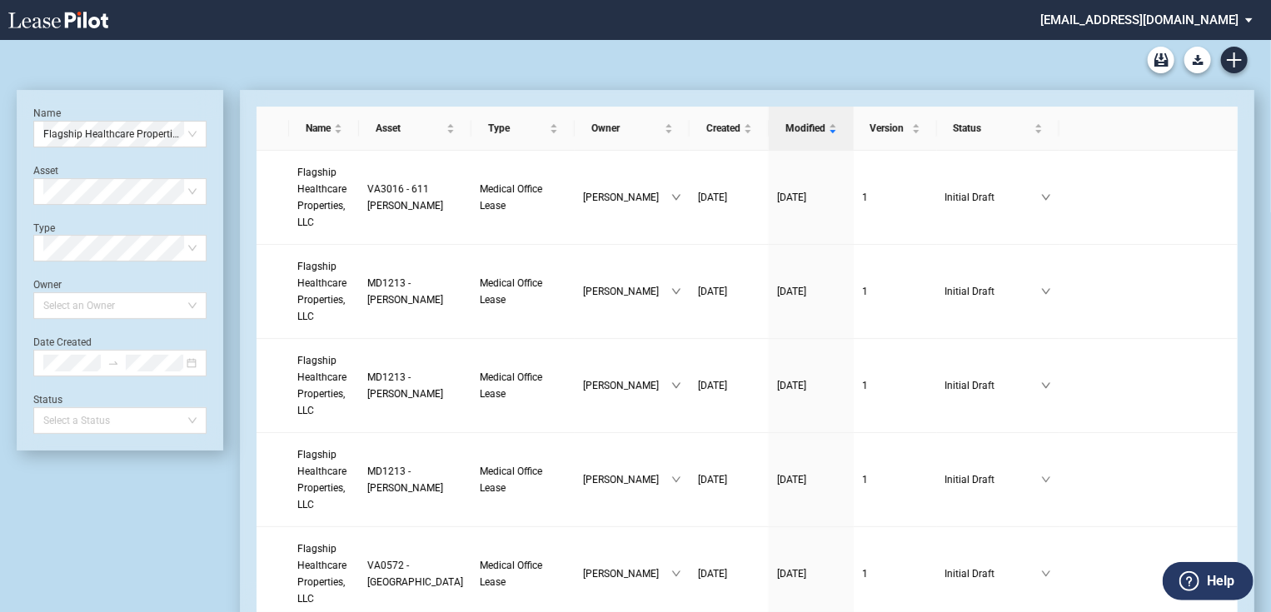
click at [1236, 17] on md-select "jlarce@healthpeak.com Change Password 2-Factor Authentication Form Management B…" at bounding box center [1152, 18] width 228 height 37
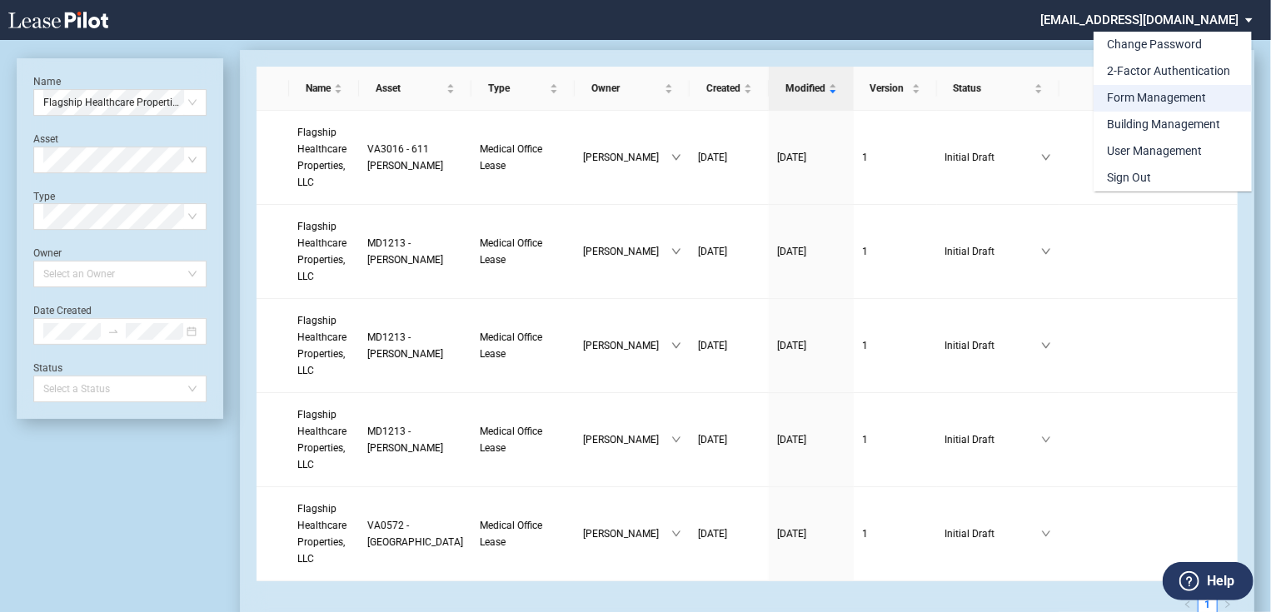
click at [1167, 105] on div "Form Management" at bounding box center [1156, 98] width 99 height 17
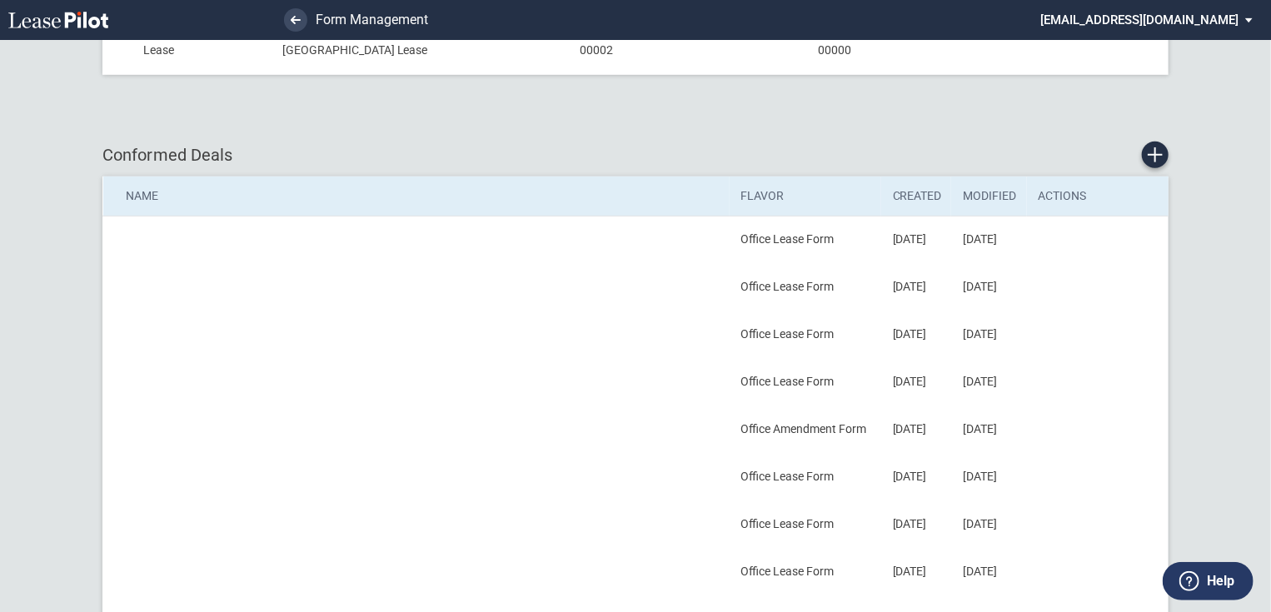
scroll to position [600, 0]
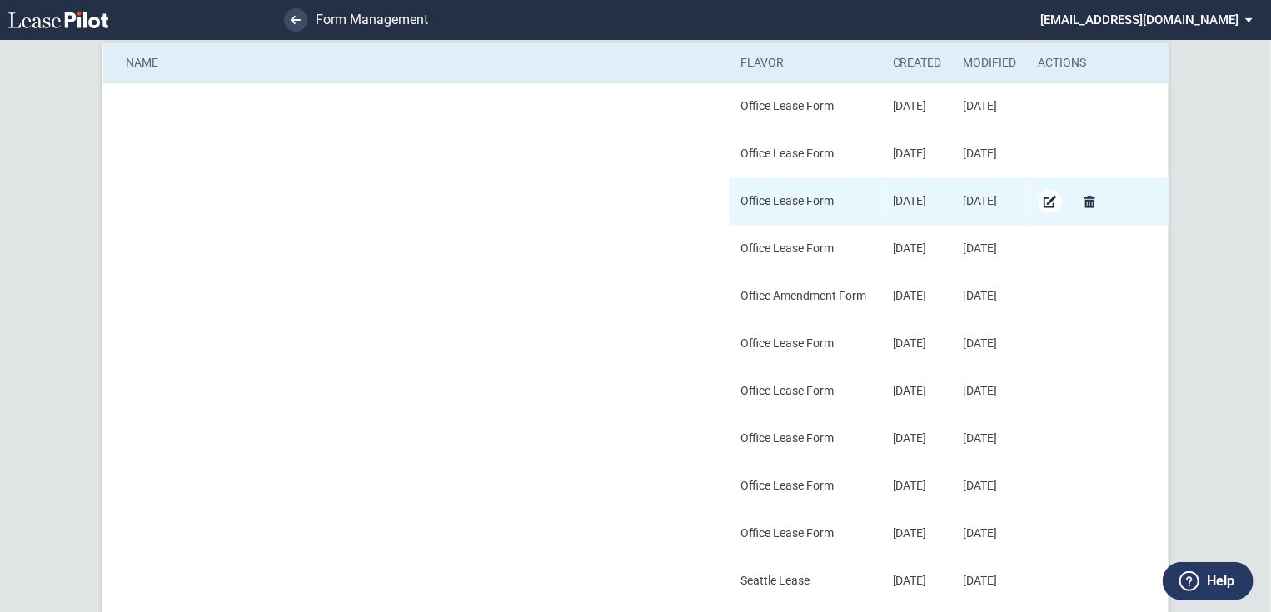
click at [1053, 203] on md-icon "Edit Conformed Deal" at bounding box center [1050, 202] width 20 height 20
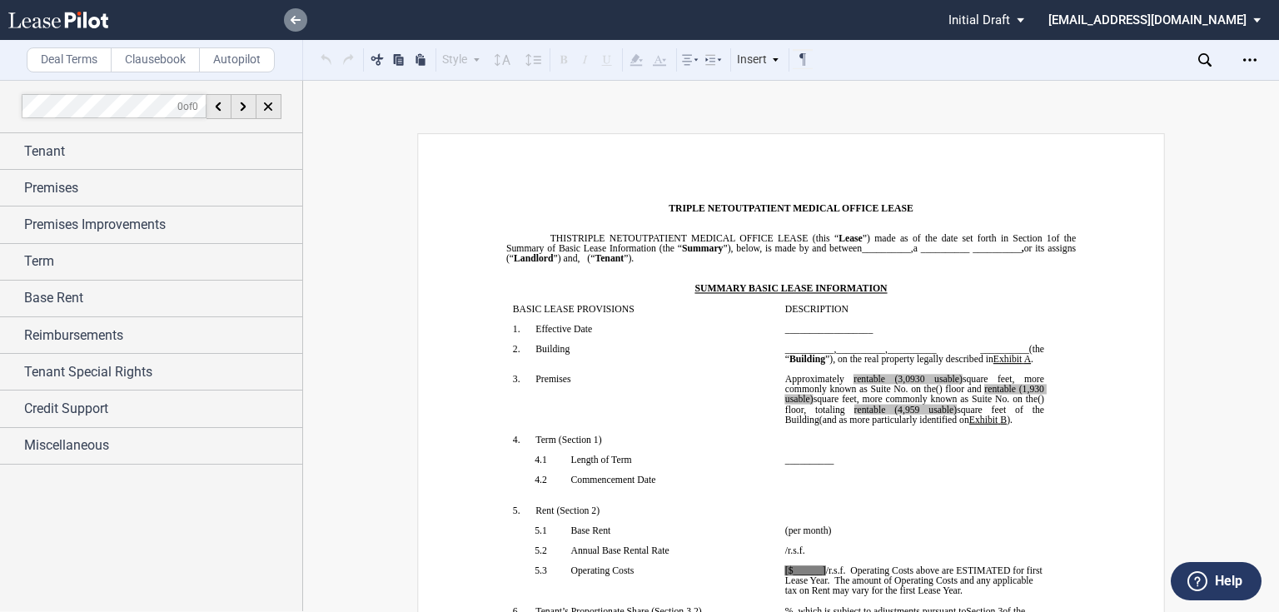
click at [289, 13] on link at bounding box center [295, 19] width 23 height 23
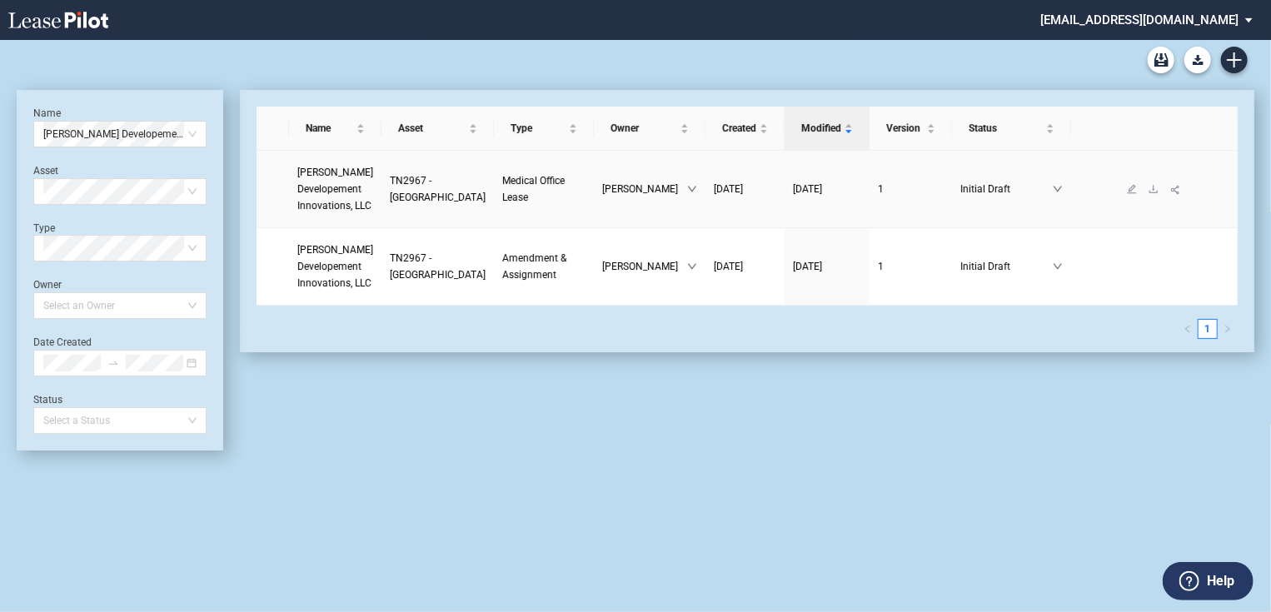
click at [321, 184] on span "Sarah Cannon Developement Innovations, LLC" at bounding box center [335, 189] width 76 height 45
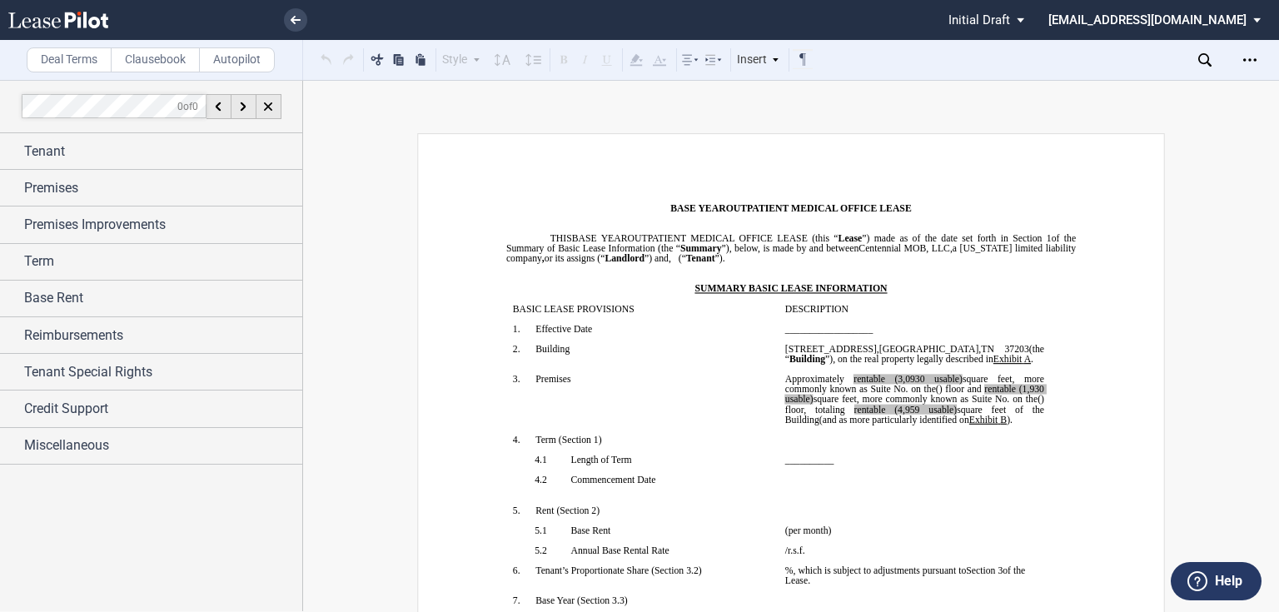
click at [803, 425] on p "Approximately ﻿ ﻿ [rentable (usable)] square feet of the Building, more commonl…" at bounding box center [914, 399] width 259 height 51
drag, startPoint x: 783, startPoint y: 376, endPoint x: 965, endPoint y: 372, distance: 182.4
click at [965, 364] on span "[STREET_ADDRESS] (the “ Building ”), on the real property legally described in …" at bounding box center [915, 354] width 261 height 20
click at [1004, 354] on span "37203" at bounding box center [1016, 349] width 24 height 10
click at [838, 364] on span "”), on the real property legally described in" at bounding box center [909, 359] width 168 height 10
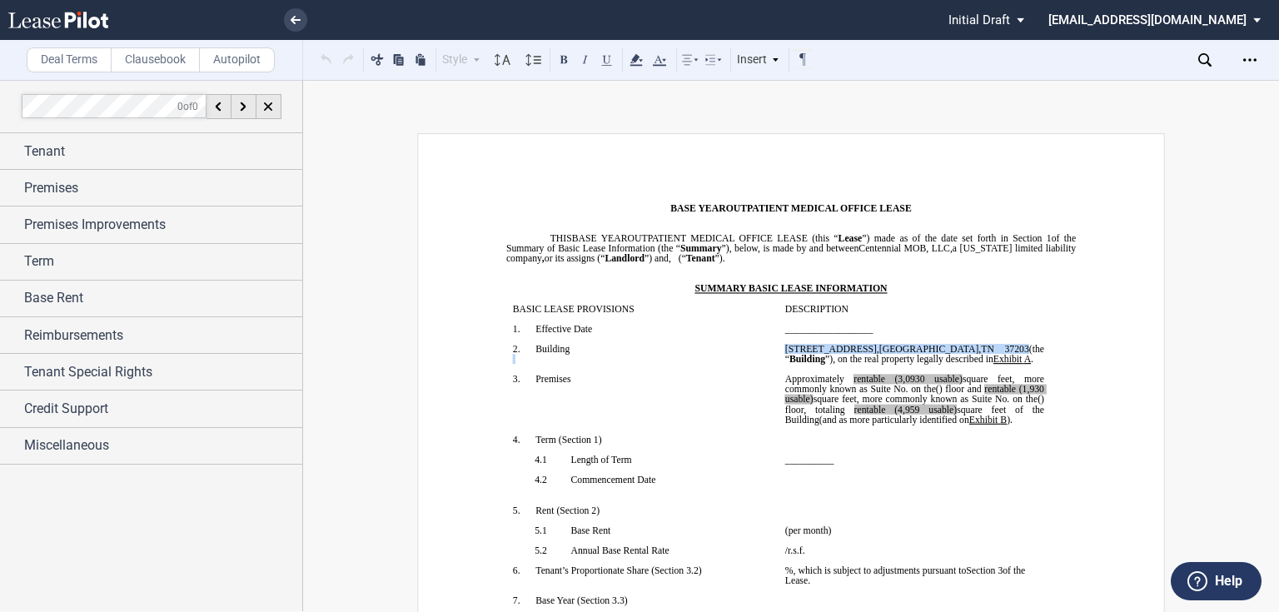
drag, startPoint x: 773, startPoint y: 374, endPoint x: 965, endPoint y: 370, distance: 192.4
click at [965, 370] on tr "!!SET_LEVEL_0!! !!SBL_LEVEL_1!! 2. Building ﻿ [STREET_ADDRESS] (the “ Building …" at bounding box center [778, 359] width 545 height 30
